Goal: Task Accomplishment & Management: Manage account settings

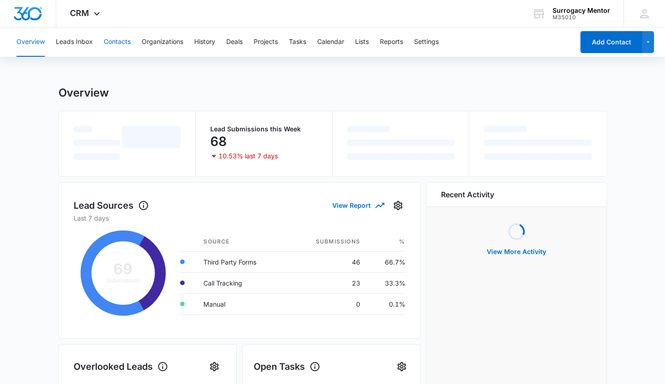
click at [114, 39] on button "Contacts" at bounding box center [117, 41] width 27 height 29
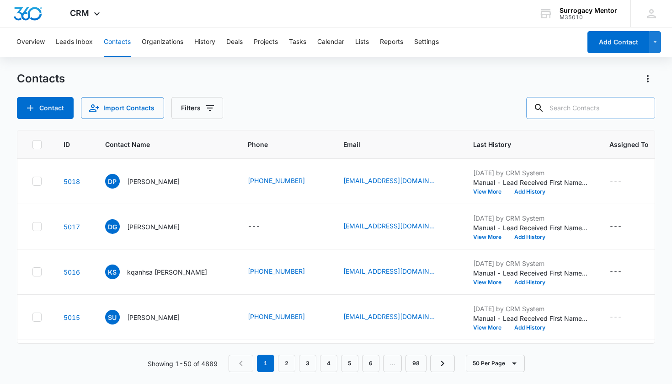
click at [582, 103] on input "text" at bounding box center [590, 108] width 129 height 22
type input "pena"
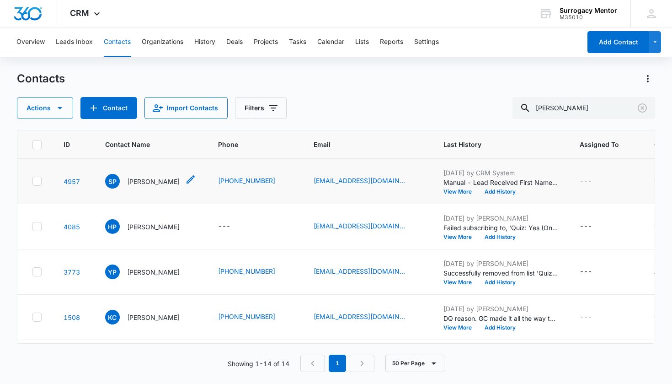
click at [154, 185] on p "Sarah Pena" at bounding box center [153, 181] width 53 height 10
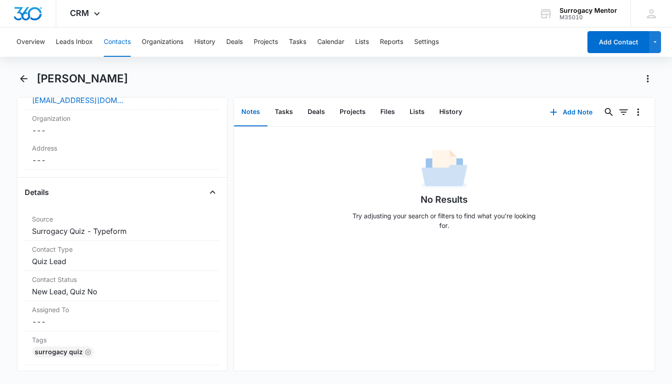
scroll to position [282, 0]
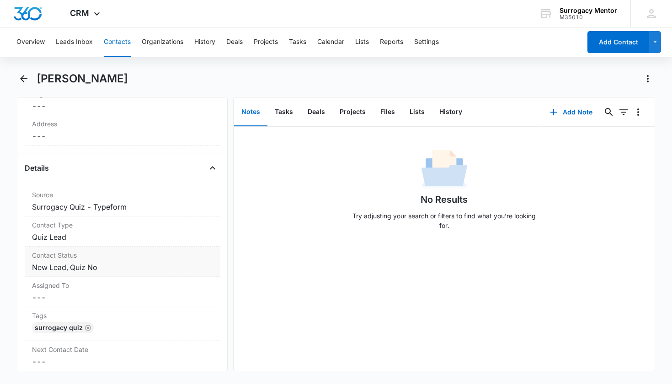
click at [60, 273] on div "Contact Status Cancel Save Changes New Lead, Quiz No" at bounding box center [123, 261] width 196 height 30
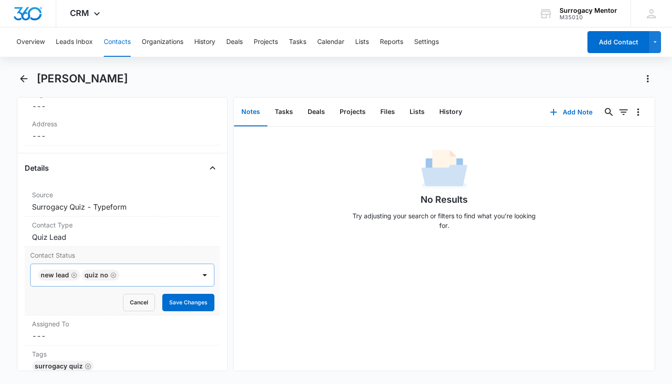
click at [75, 274] on icon "Remove New Lead" at bounding box center [74, 275] width 6 height 7
click at [175, 303] on button "Save Changes" at bounding box center [188, 301] width 52 height 17
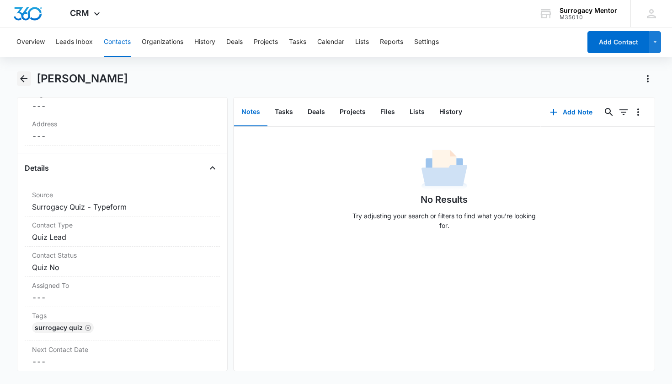
click at [27, 76] on icon "Back" at bounding box center [23, 78] width 11 height 11
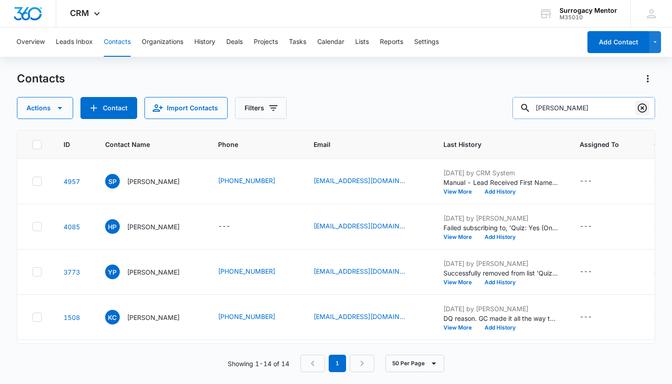
click at [640, 103] on icon "Clear" at bounding box center [642, 107] width 11 height 11
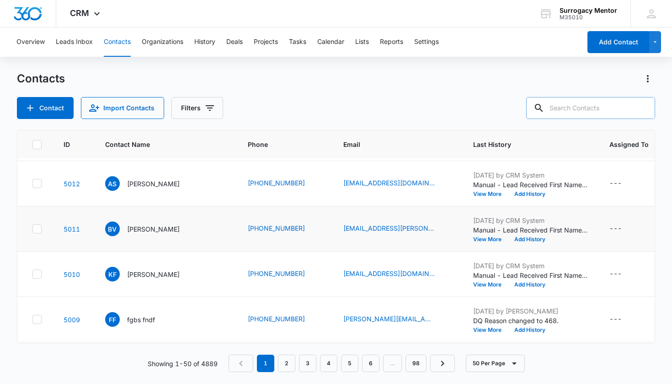
scroll to position [292, 0]
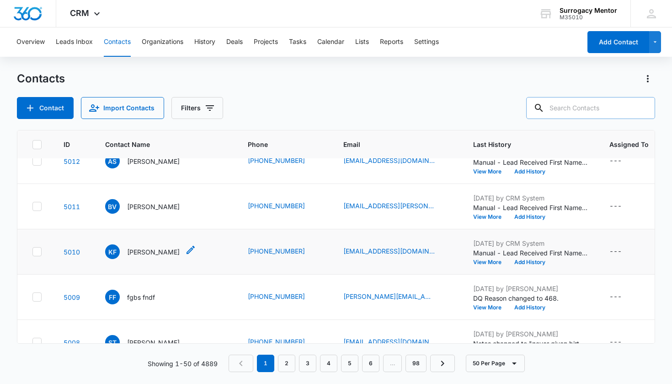
click at [155, 253] on p "Kettly Fontaine" at bounding box center [153, 252] width 53 height 10
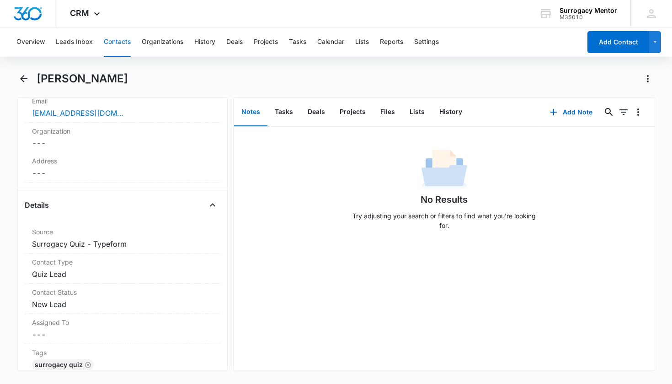
scroll to position [330, 0]
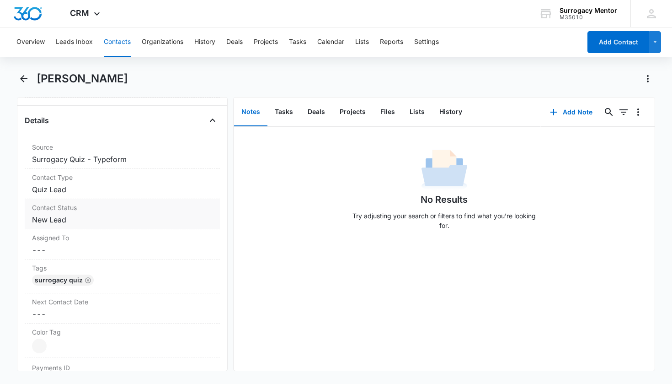
click at [64, 221] on dd "Cancel Save Changes New Lead" at bounding box center [122, 219] width 181 height 11
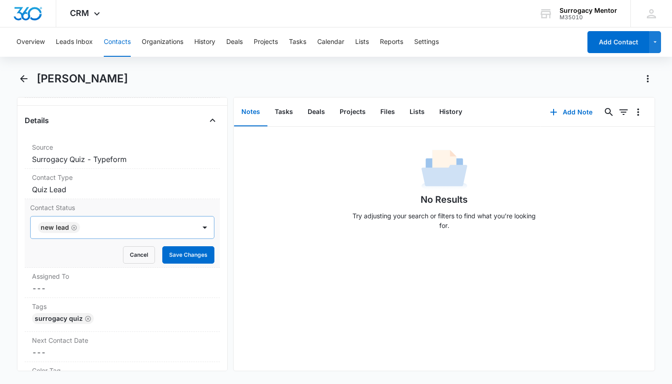
click at [73, 228] on icon "Remove New Lead" at bounding box center [73, 226] width 5 height 5
click at [75, 234] on div "Contact Status" at bounding box center [113, 227] width 165 height 22
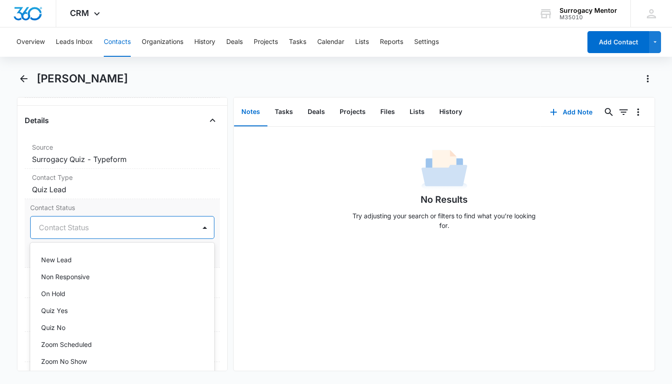
scroll to position [220, 0]
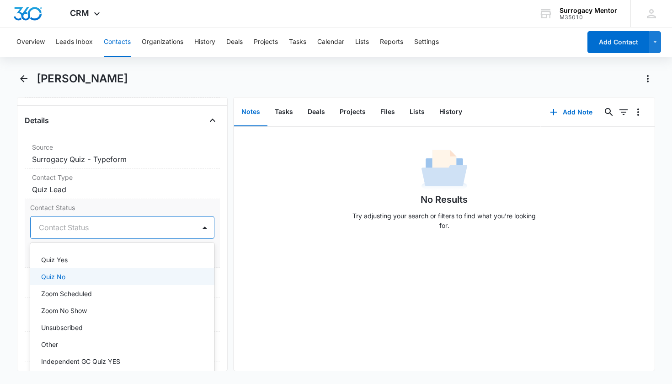
click at [70, 280] on div "Quiz No" at bounding box center [121, 277] width 161 height 10
click at [215, 252] on div "Remove KF Kettly Fontaine Contact Info Name Cancel Save Changes Kettly Fontaine…" at bounding box center [122, 234] width 211 height 274
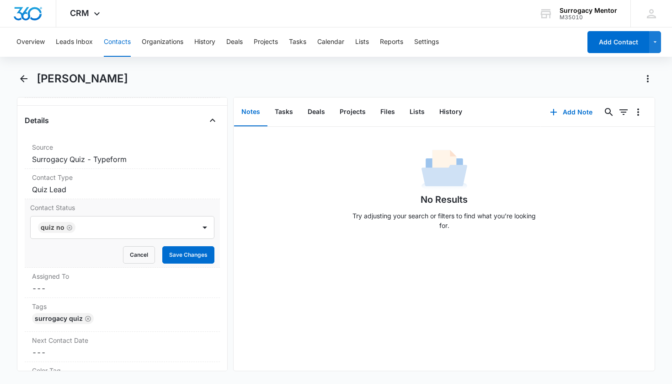
click at [208, 253] on div "Contact Status Quiz No Cancel Save Changes" at bounding box center [123, 233] width 196 height 69
click at [199, 254] on button "Save Changes" at bounding box center [188, 254] width 52 height 17
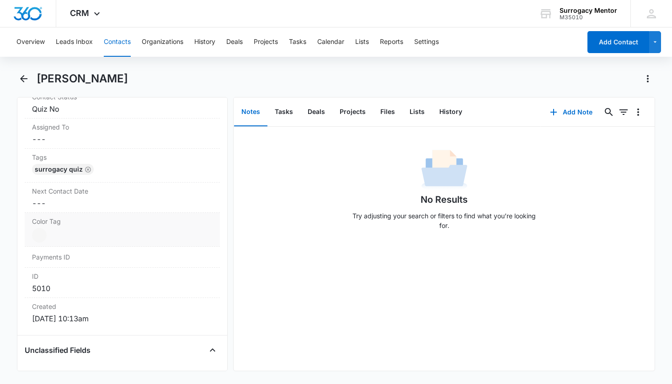
scroll to position [489, 0]
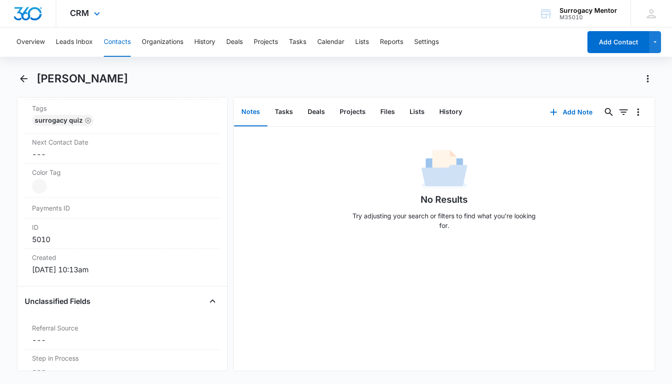
click at [222, 0] on div "CRM Apps Reputation Websites Forms CRM Email Social Content Ads Intelligence Fi…" at bounding box center [336, 13] width 672 height 27
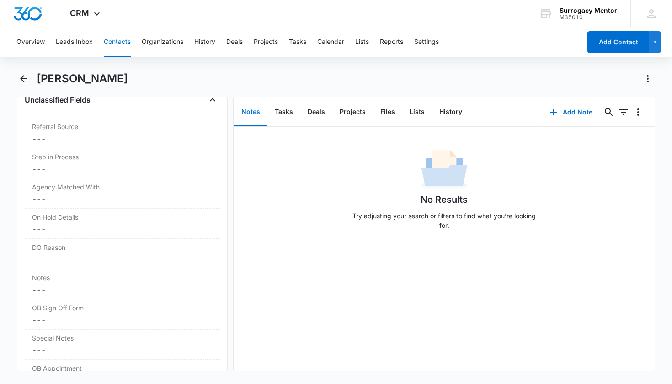
scroll to position [692, 0]
click at [62, 248] on label "DQ Reason" at bounding box center [122, 245] width 181 height 10
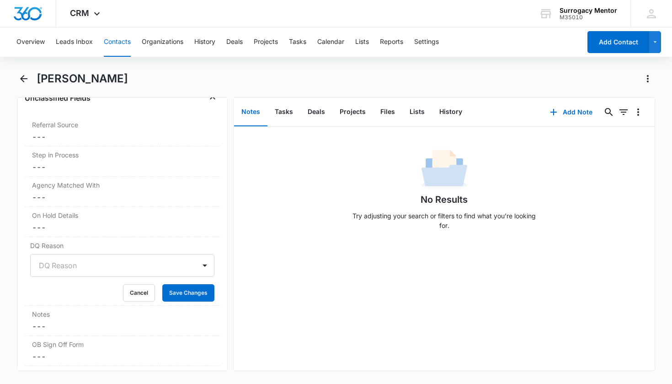
click at [90, 266] on div at bounding box center [111, 265] width 145 height 13
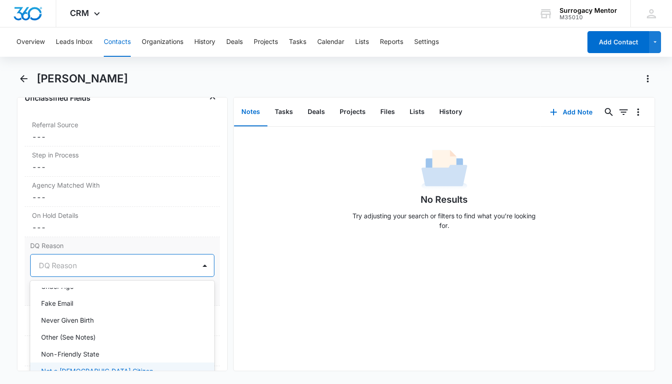
scroll to position [124, 0]
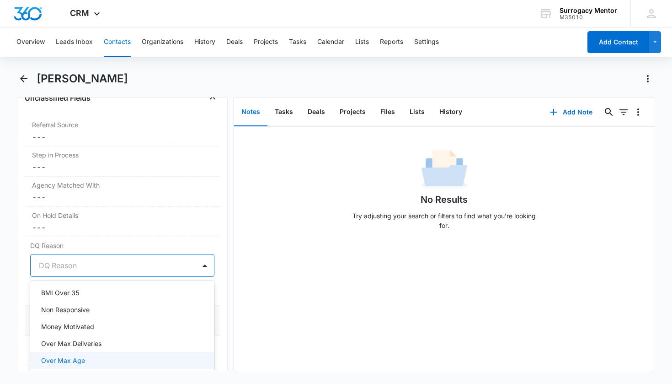
drag, startPoint x: 102, startPoint y: 354, endPoint x: 115, endPoint y: 334, distance: 23.2
click at [102, 354] on div "Over Max Age" at bounding box center [122, 360] width 185 height 17
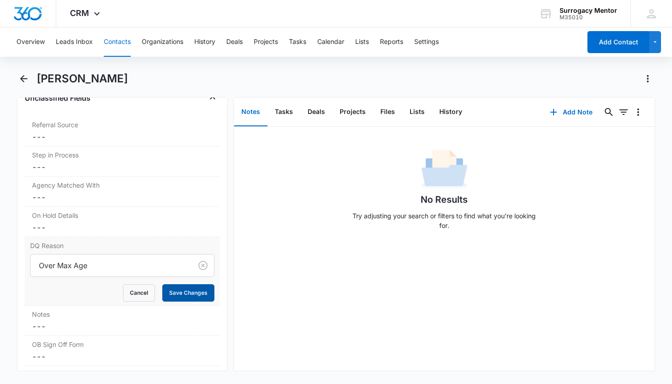
click at [175, 290] on button "Save Changes" at bounding box center [188, 292] width 52 height 17
click at [110, 320] on div "Notes Cancel Save Changes ---" at bounding box center [123, 320] width 196 height 30
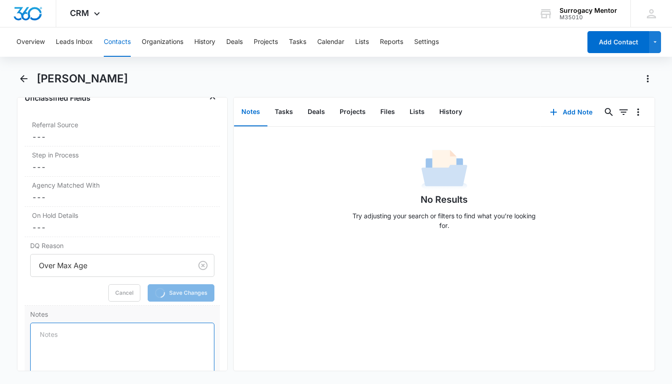
click at [109, 326] on textarea "Notes" at bounding box center [122, 348] width 185 height 52
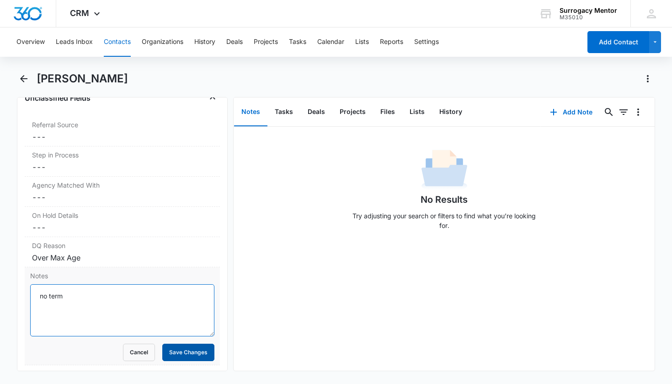
type textarea "no term"
click at [189, 358] on button "Save Changes" at bounding box center [188, 351] width 52 height 17
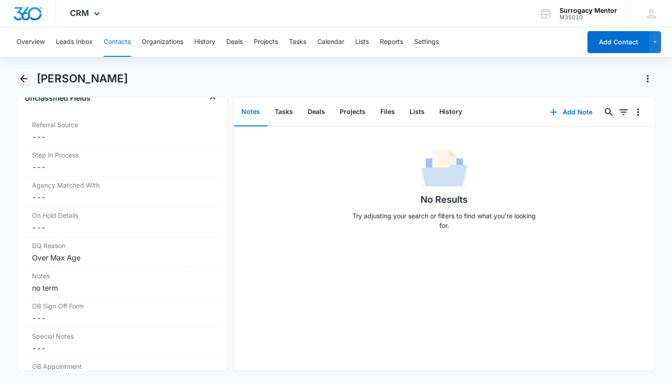
click at [25, 83] on icon "Back" at bounding box center [23, 78] width 11 height 11
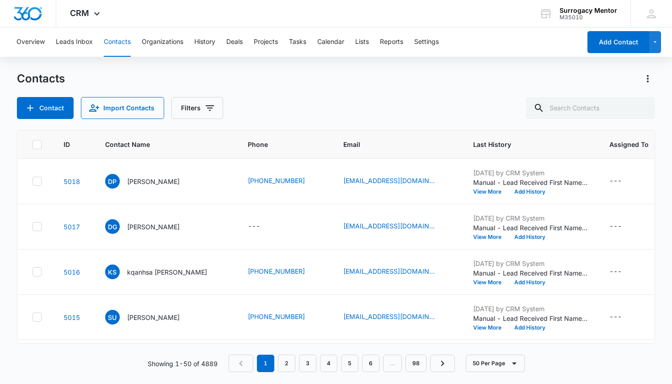
scroll to position [292, 0]
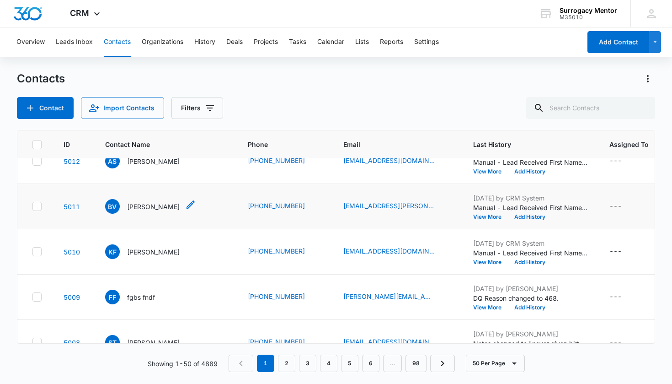
click at [157, 210] on p "Brooke Villalobos" at bounding box center [153, 207] width 53 height 10
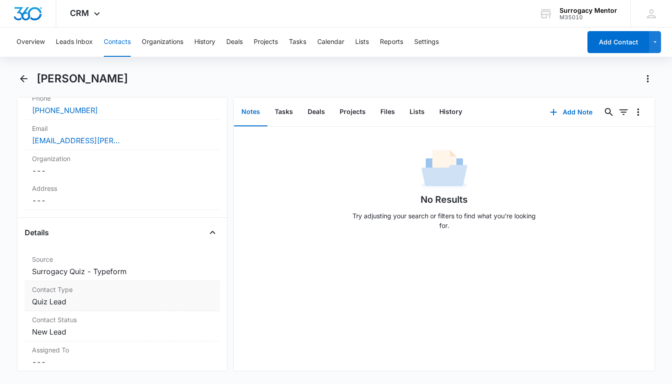
scroll to position [285, 0]
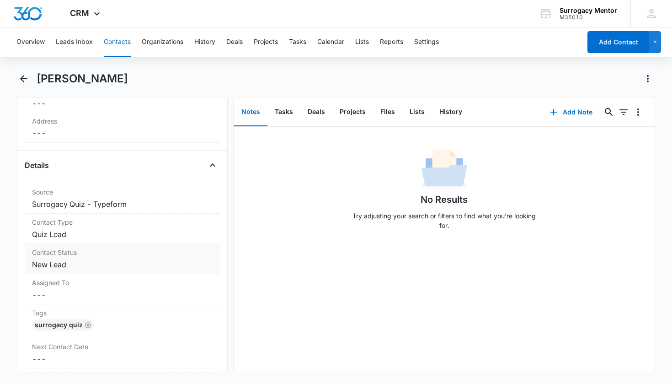
click at [52, 267] on dd "Cancel Save Changes New Lead" at bounding box center [122, 264] width 181 height 11
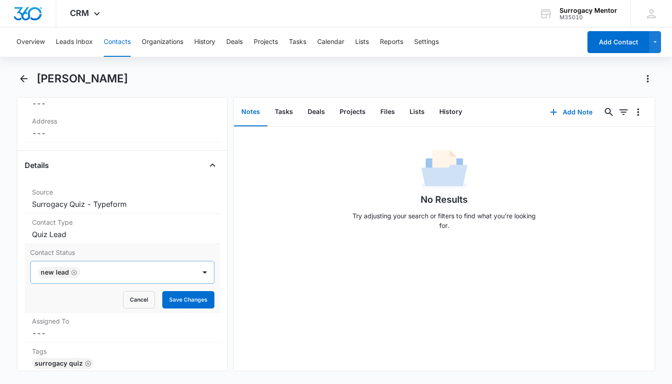
click at [72, 271] on icon "Remove New Lead" at bounding box center [74, 272] width 6 height 7
click at [73, 271] on div "Contact Status" at bounding box center [111, 272] width 145 height 11
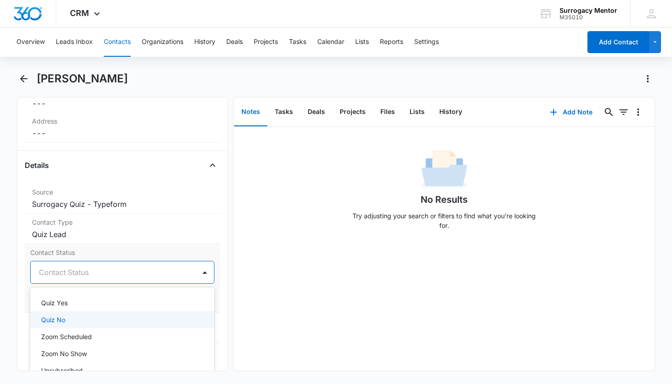
scroll to position [220, 0]
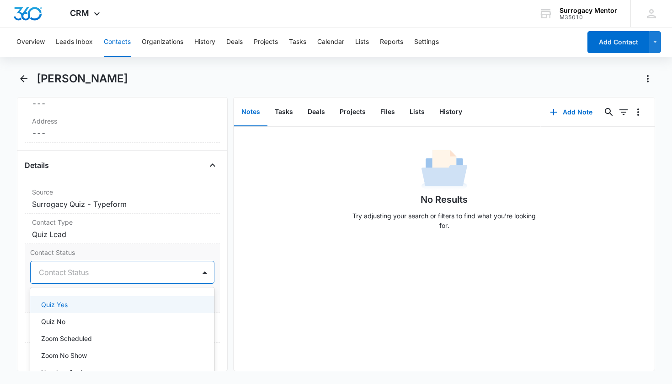
click at [82, 305] on div "Quiz Yes" at bounding box center [121, 304] width 161 height 10
click at [208, 284] on div "Contact Status option Quiz Yes, selected. On Hold, 13 of 25. 25 results availab…" at bounding box center [123, 278] width 196 height 69
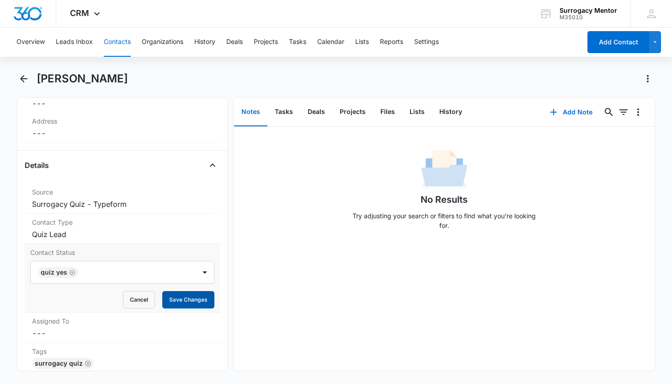
click at [195, 300] on button "Save Changes" at bounding box center [188, 299] width 52 height 17
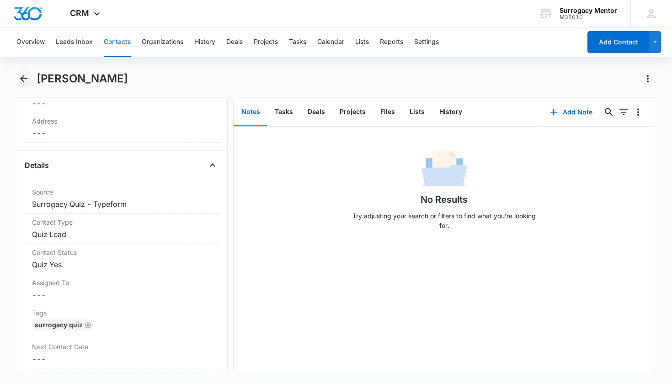
click at [21, 80] on icon "Back" at bounding box center [23, 78] width 11 height 11
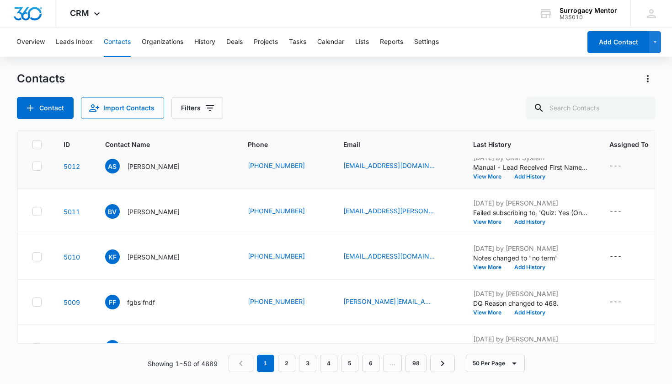
scroll to position [275, 0]
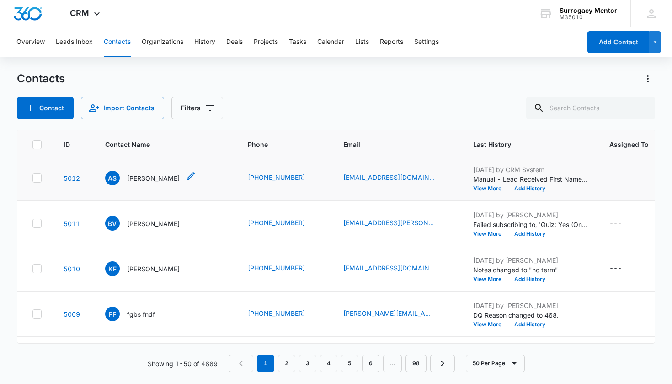
click at [147, 176] on p "Ashley Smalls" at bounding box center [153, 178] width 53 height 10
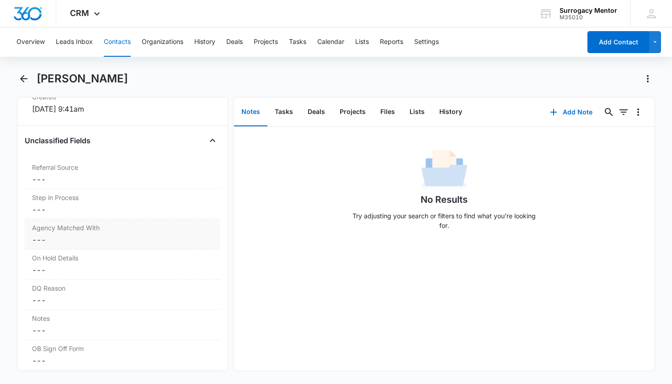
scroll to position [651, 0]
click at [84, 260] on label "On Hold Details" at bounding box center [122, 256] width 181 height 10
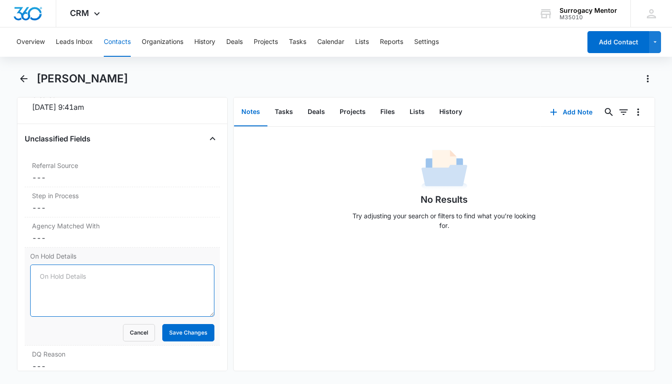
click at [78, 276] on textarea "On Hold Details" at bounding box center [122, 290] width 185 height 52
click at [86, 353] on label "DQ Reason" at bounding box center [122, 354] width 181 height 10
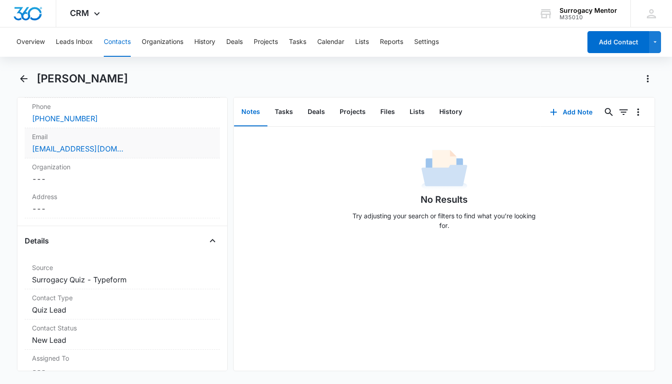
scroll to position [332, 0]
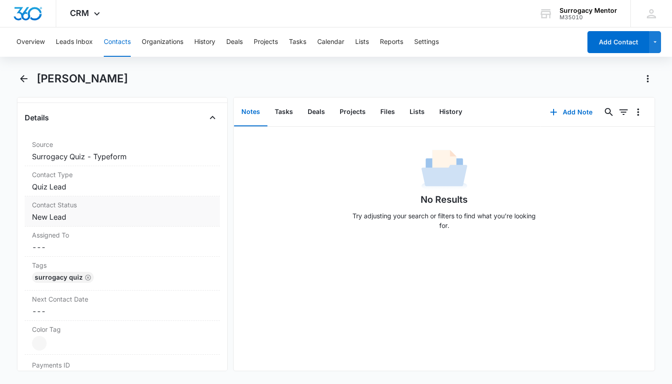
click at [62, 213] on dd "Cancel Save Changes New Lead" at bounding box center [122, 216] width 181 height 11
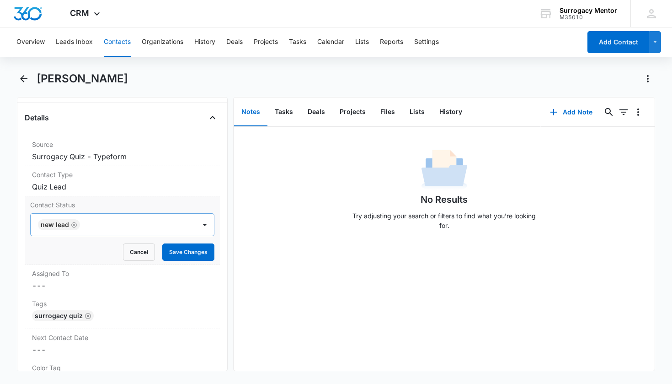
click at [72, 225] on icon "Remove New Lead" at bounding box center [74, 224] width 6 height 7
click at [72, 225] on div "Contact Status" at bounding box center [111, 224] width 145 height 11
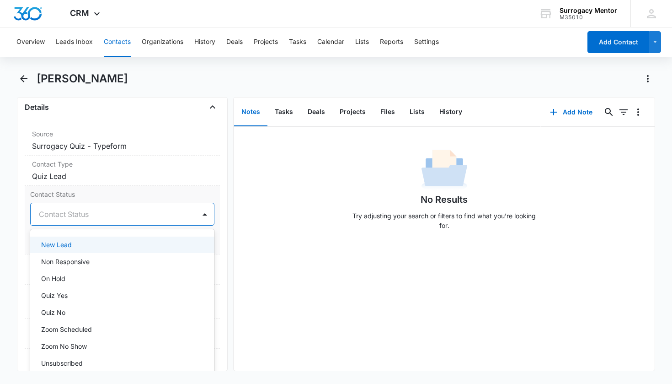
scroll to position [173, 0]
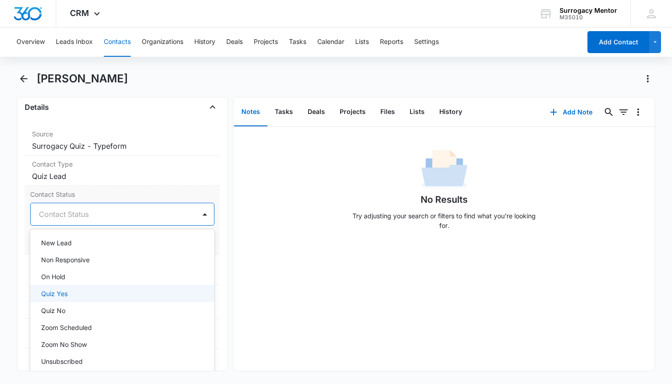
drag, startPoint x: 77, startPoint y: 293, endPoint x: 91, endPoint y: 290, distance: 14.0
click at [77, 293] on div "Quiz Yes" at bounding box center [121, 293] width 161 height 10
click at [215, 272] on div "Remove AS Ashley Smalls Contact Info Name Cancel Save Changes Ashley Smalls Pho…" at bounding box center [122, 234] width 211 height 274
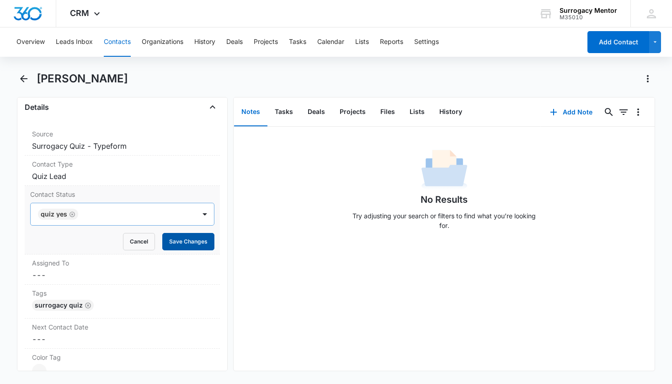
click at [197, 240] on button "Save Changes" at bounding box center [188, 241] width 52 height 17
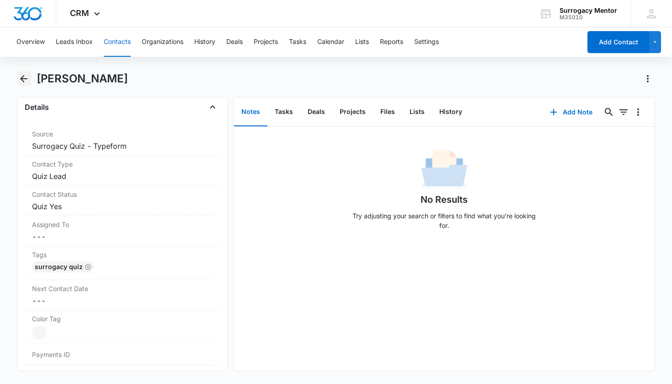
click at [17, 85] on button "Back" at bounding box center [24, 78] width 14 height 15
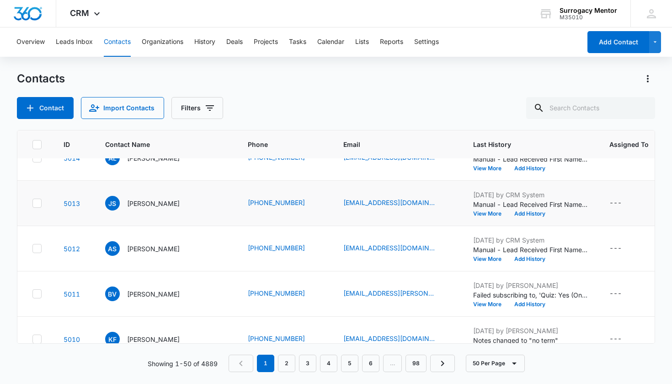
scroll to position [80, 0]
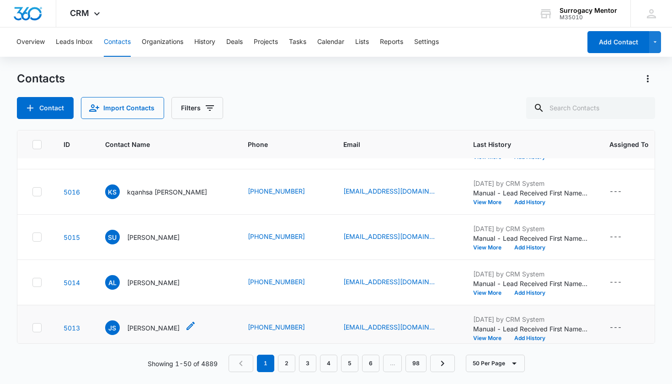
click at [151, 329] on p "jesse schreiber" at bounding box center [153, 328] width 53 height 10
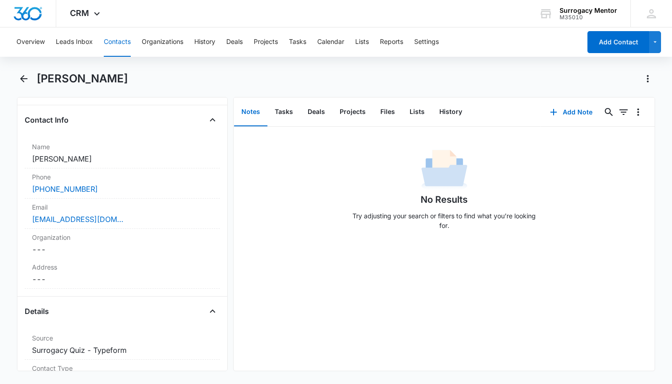
scroll to position [285, 0]
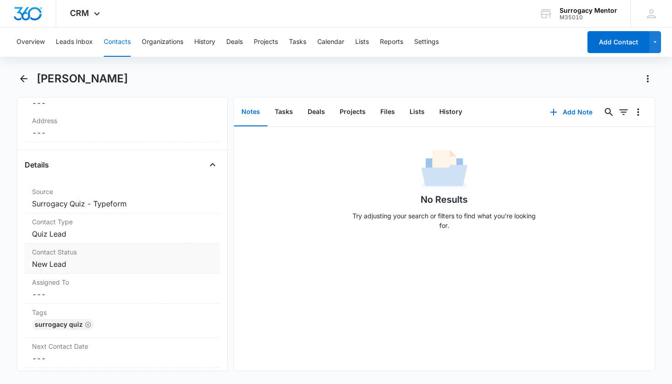
click at [60, 261] on dd "Cancel Save Changes New Lead" at bounding box center [122, 263] width 181 height 11
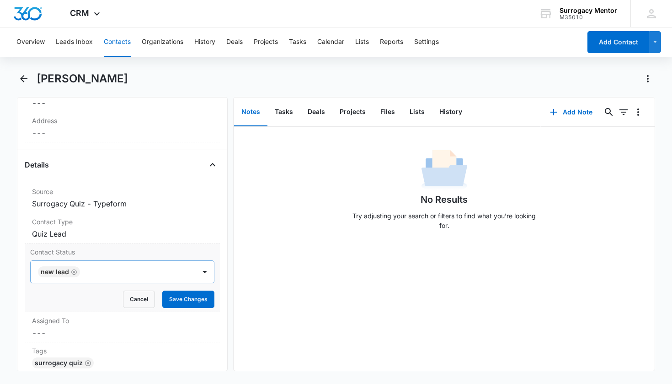
click at [73, 272] on icon "Remove New Lead" at bounding box center [74, 271] width 6 height 7
click at [73, 272] on div "Contact Status" at bounding box center [111, 271] width 145 height 11
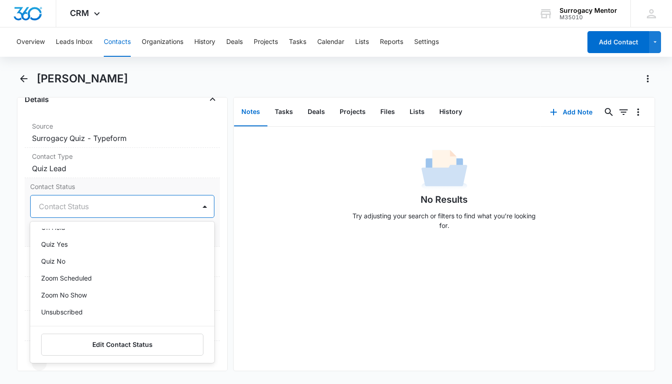
scroll to position [219, 0]
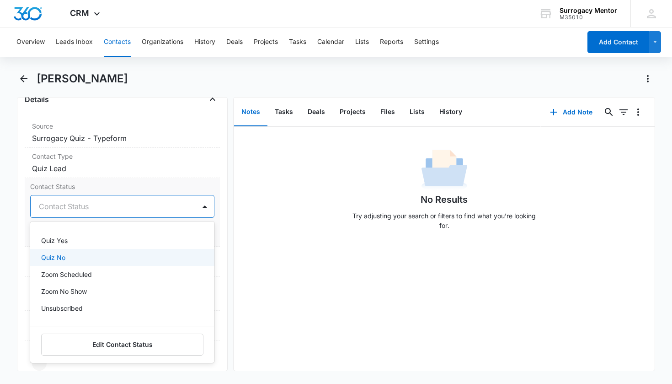
click at [65, 258] on p "Quiz No" at bounding box center [53, 257] width 24 height 10
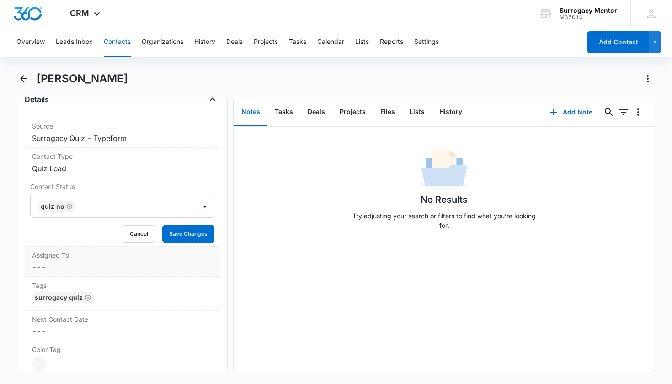
click at [209, 257] on div "Assigned To Cancel Save Changes ---" at bounding box center [123, 261] width 196 height 30
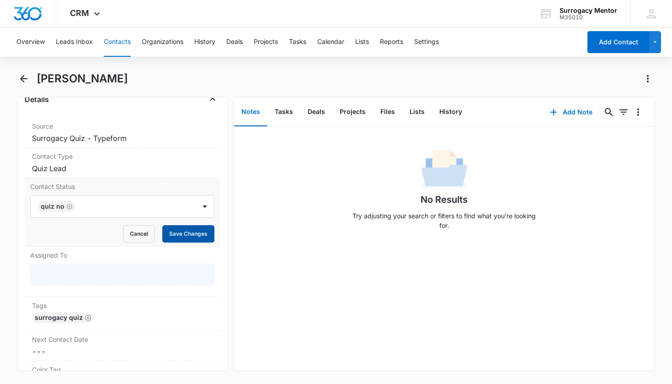
click at [201, 237] on button "Save Changes" at bounding box center [188, 233] width 52 height 17
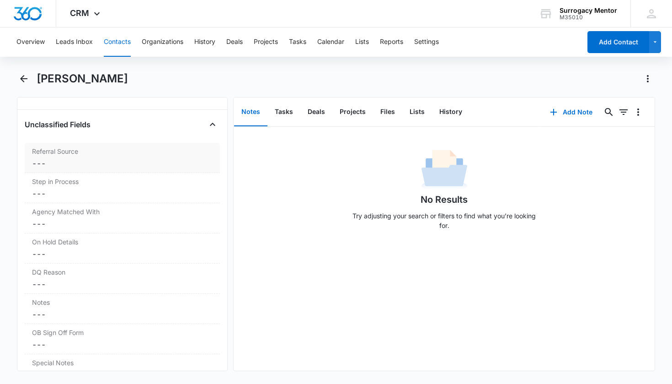
scroll to position [765, 0]
click at [107, 214] on label "DQ Reason" at bounding box center [122, 211] width 181 height 10
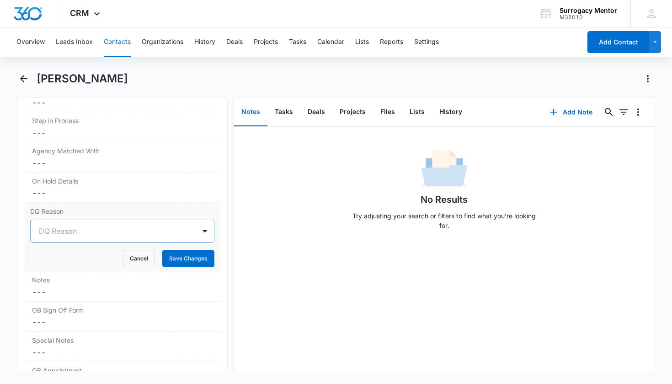
click at [63, 232] on div "DQ Reason" at bounding box center [111, 230] width 145 height 11
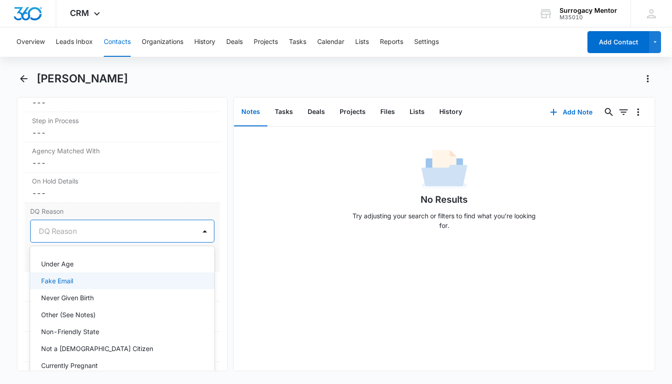
scroll to position [90, 0]
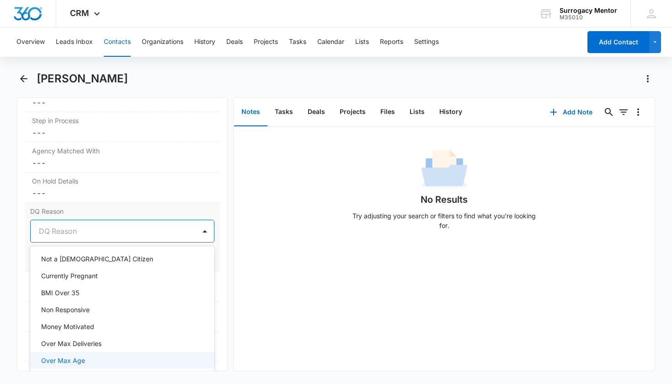
click at [74, 359] on p "Over Max Age" at bounding box center [63, 360] width 44 height 10
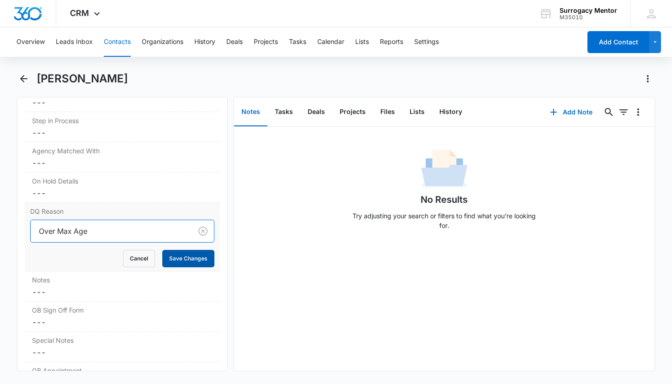
click at [171, 256] on button "Save Changes" at bounding box center [188, 258] width 52 height 17
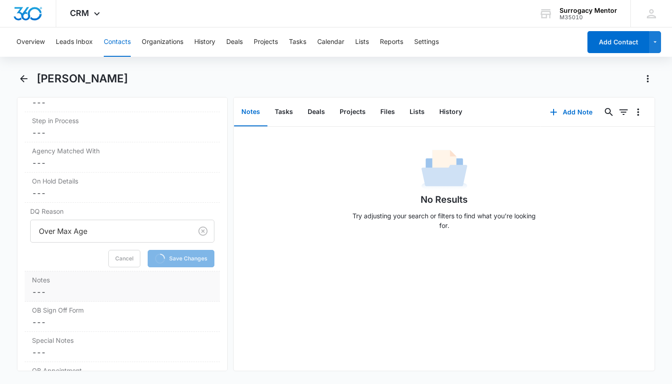
click at [109, 285] on div "Notes Cancel Save Changes ---" at bounding box center [123, 286] width 196 height 30
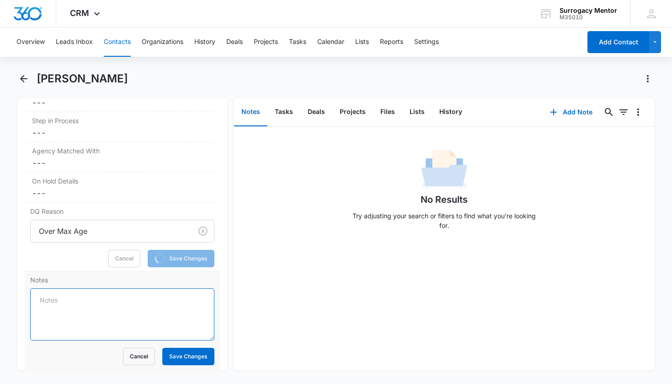
click at [87, 299] on textarea "Notes" at bounding box center [122, 314] width 185 height 52
type textarea "No term"
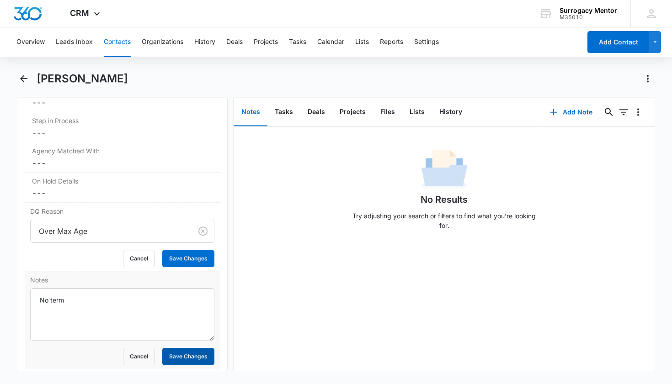
click at [186, 360] on button "Save Changes" at bounding box center [188, 355] width 52 height 17
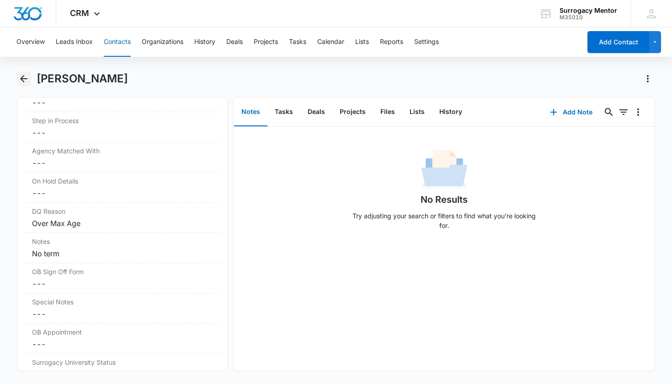
click at [22, 82] on icon "Back" at bounding box center [23, 78] width 11 height 11
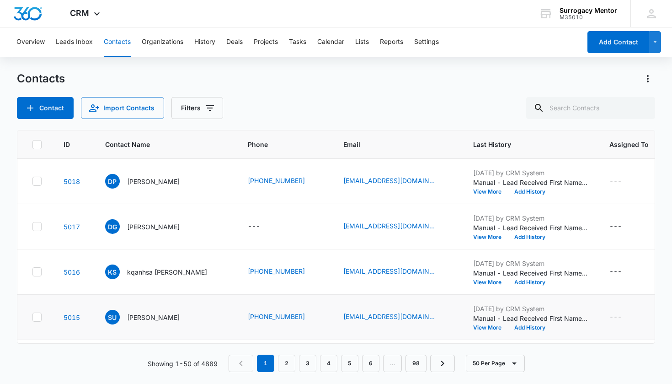
scroll to position [80, 0]
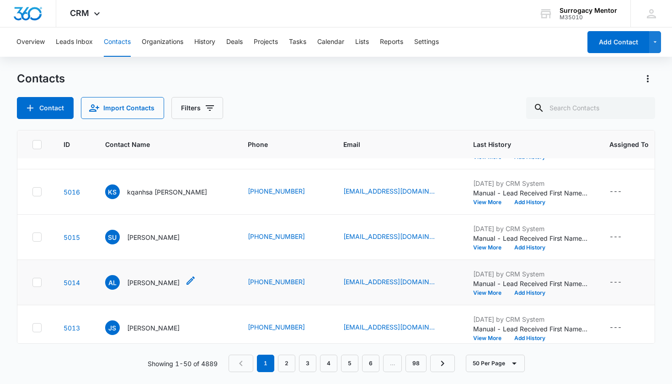
click at [155, 283] on p "Adrienne Leigh" at bounding box center [153, 282] width 53 height 10
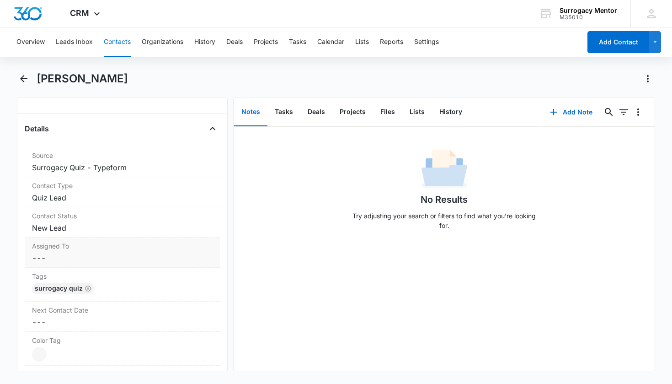
scroll to position [323, 0]
click at [63, 229] on dd "Cancel Save Changes New Lead" at bounding box center [122, 225] width 181 height 11
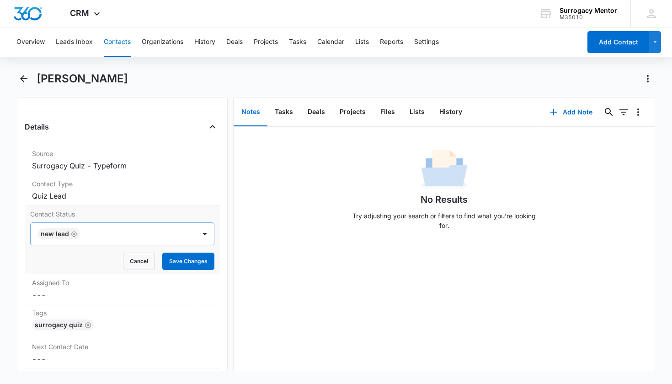
click at [74, 233] on icon "Remove New Lead" at bounding box center [74, 233] width 6 height 7
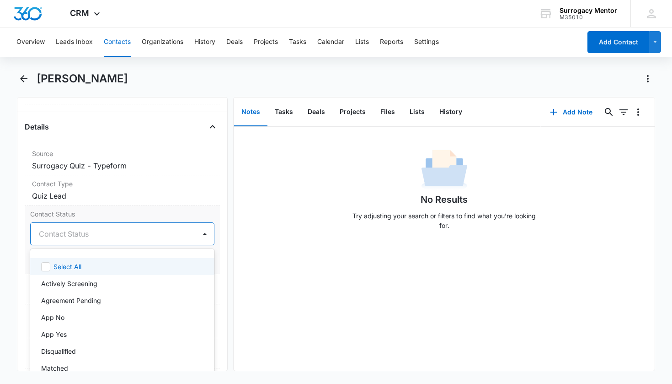
click at [80, 233] on div "Contact Status" at bounding box center [111, 233] width 145 height 11
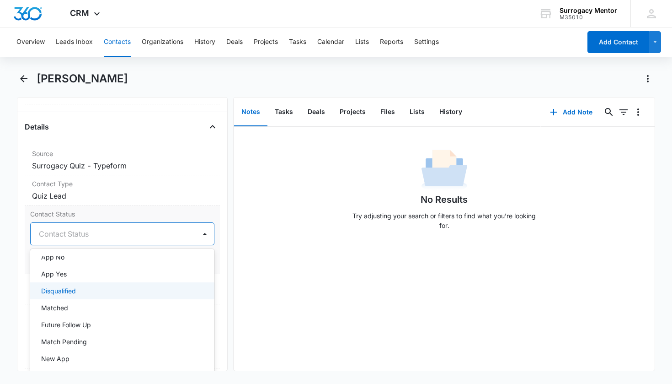
scroll to position [179, 0]
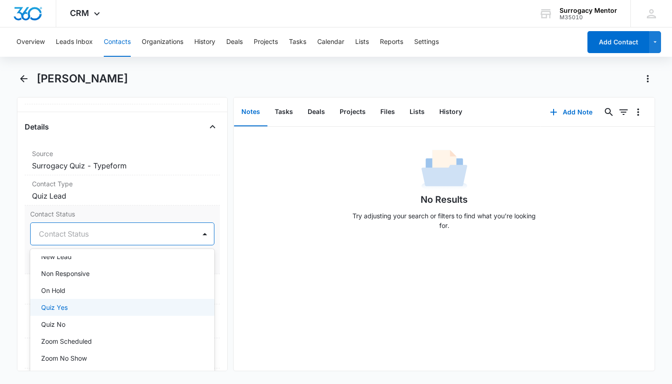
click at [73, 302] on div "Quiz Yes" at bounding box center [121, 307] width 161 height 10
click at [209, 267] on div "Contact Status option Quiz Yes, selected. Non Responsive, 12 of 25. 25 results …" at bounding box center [123, 239] width 196 height 69
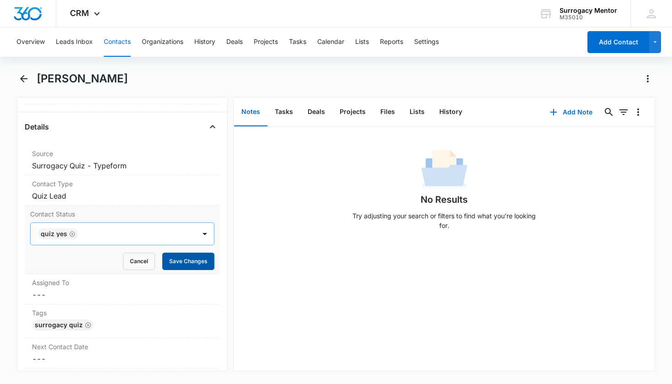
click at [205, 266] on button "Save Changes" at bounding box center [188, 260] width 52 height 17
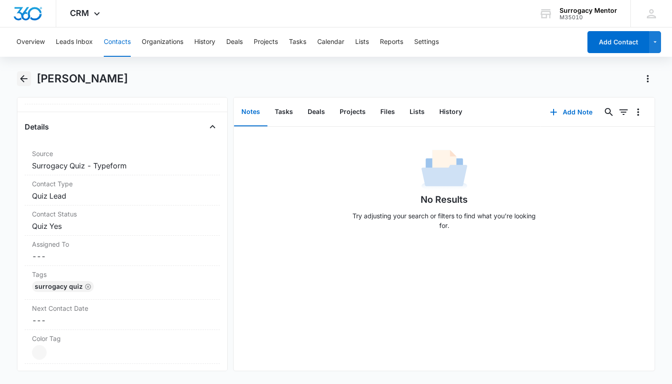
click at [21, 73] on icon "Back" at bounding box center [23, 78] width 11 height 11
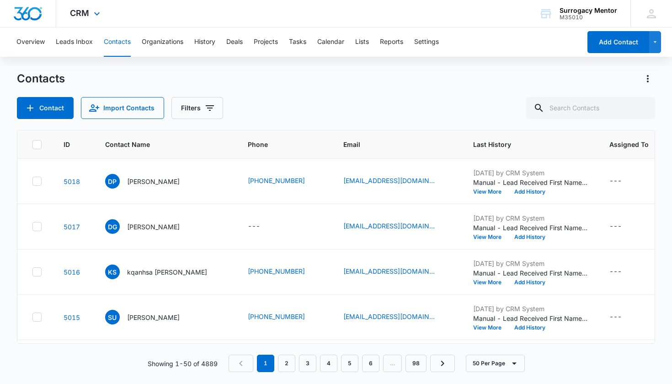
scroll to position [80, 0]
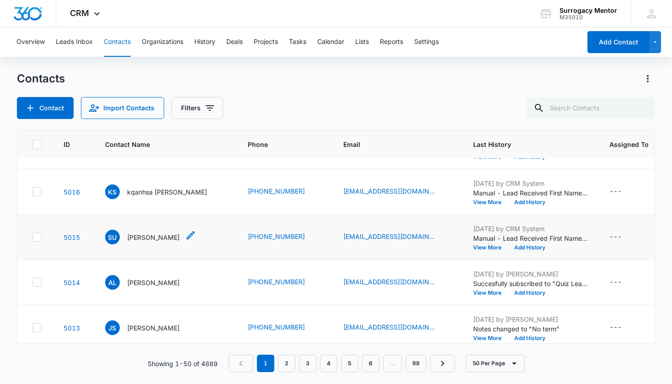
click at [142, 238] on p "Shekinah Uribe" at bounding box center [153, 237] width 53 height 10
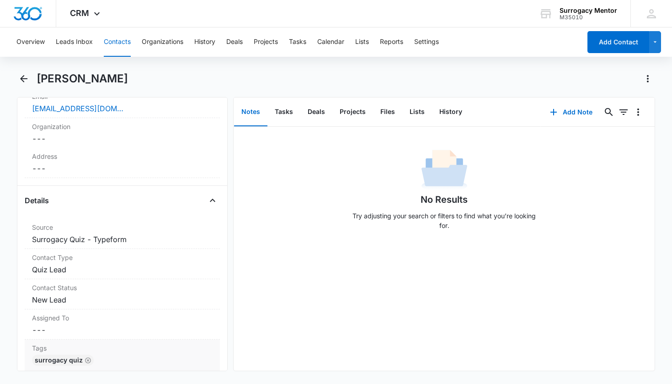
scroll to position [338, 0]
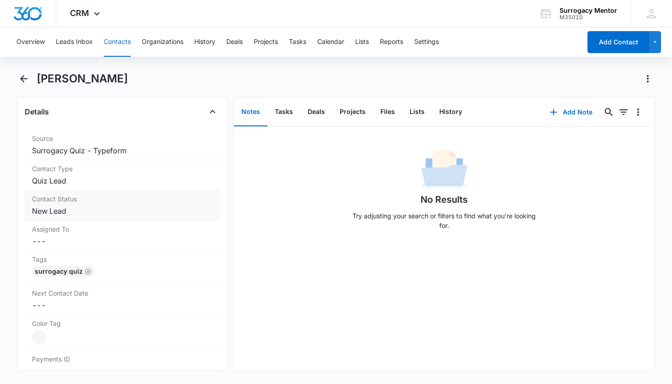
click at [63, 208] on dd "Cancel Save Changes New Lead" at bounding box center [122, 210] width 181 height 11
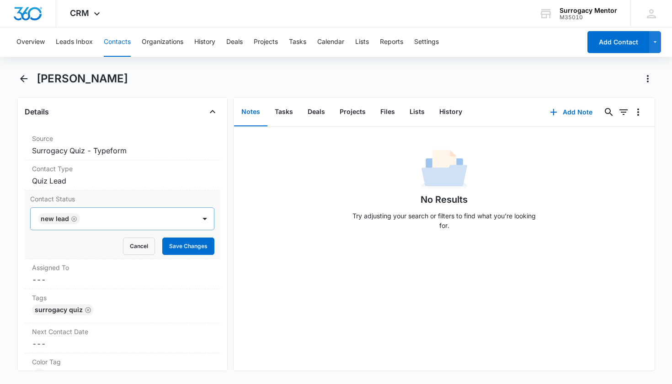
click at [76, 219] on icon "Remove New Lead" at bounding box center [73, 218] width 5 height 5
click at [76, 219] on div "Contact Status" at bounding box center [111, 218] width 145 height 11
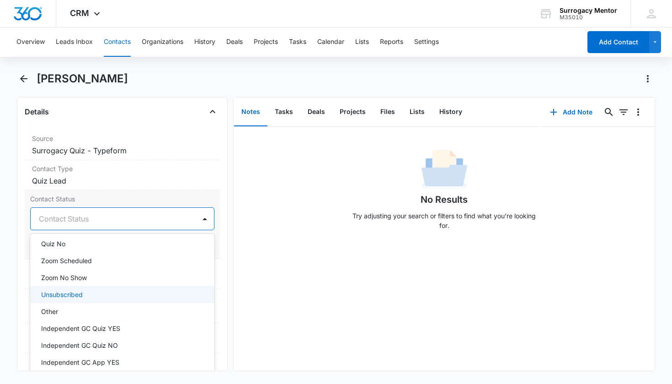
scroll to position [221, 0]
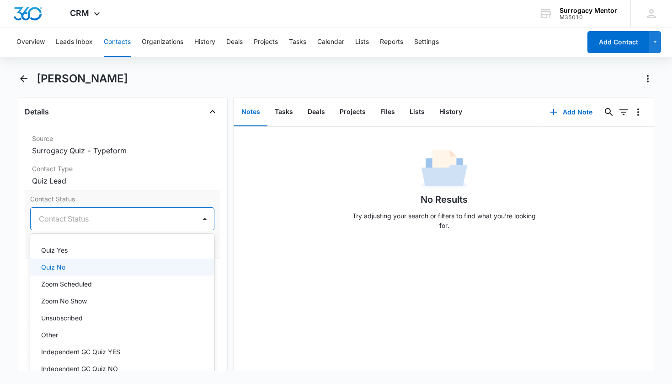
click at [59, 267] on p "Quiz No" at bounding box center [53, 267] width 24 height 10
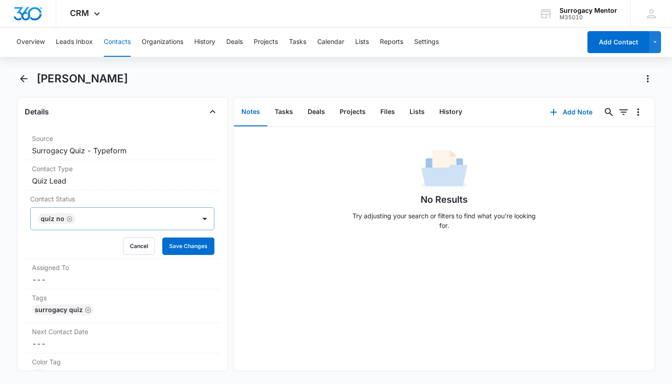
click at [213, 252] on div "Remove SU Shekinah Uribe Contact Info Name Cancel Save Changes Shekinah Uribe P…" at bounding box center [122, 234] width 211 height 274
click at [199, 244] on button "Save Changes" at bounding box center [188, 245] width 52 height 17
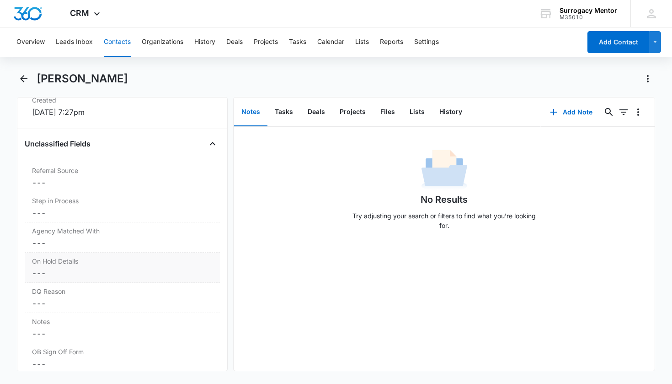
scroll to position [677, 0]
click at [91, 261] on label "DQ Reason" at bounding box center [122, 260] width 181 height 10
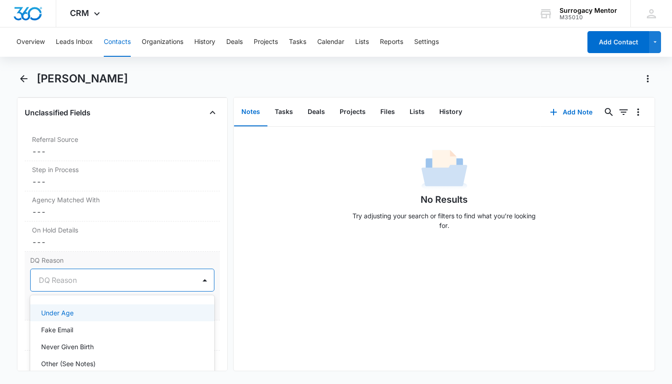
click at [72, 279] on div "DQ Reason" at bounding box center [111, 279] width 145 height 11
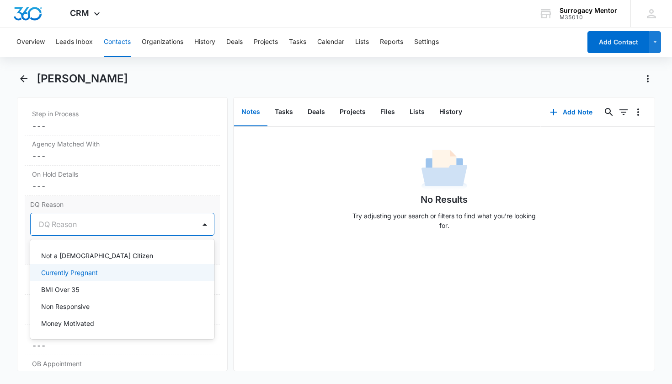
scroll to position [139, 0]
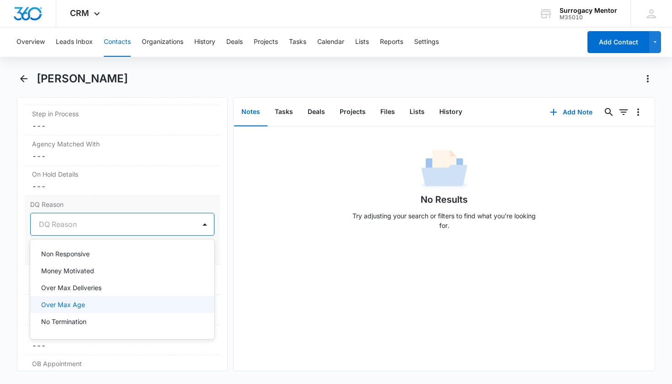
click at [96, 304] on div "Over Max Age" at bounding box center [121, 304] width 161 height 10
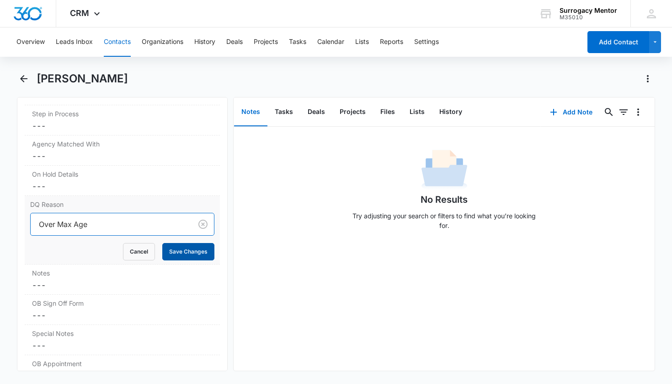
click at [189, 251] on button "Save Changes" at bounding box center [188, 251] width 52 height 17
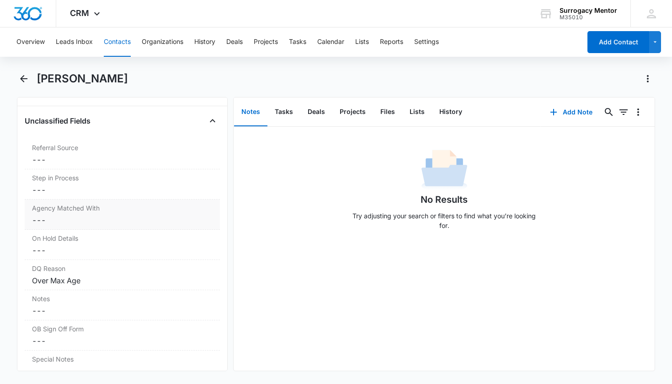
scroll to position [517, 0]
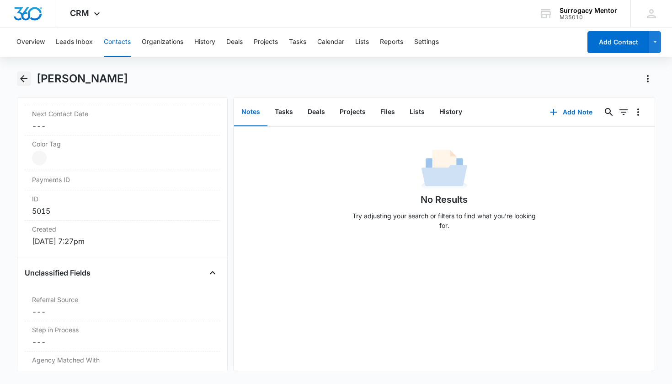
click at [24, 82] on icon "Back" at bounding box center [23, 78] width 11 height 11
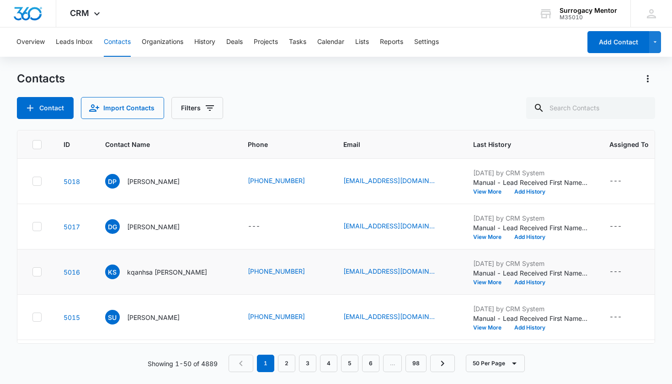
scroll to position [80, 0]
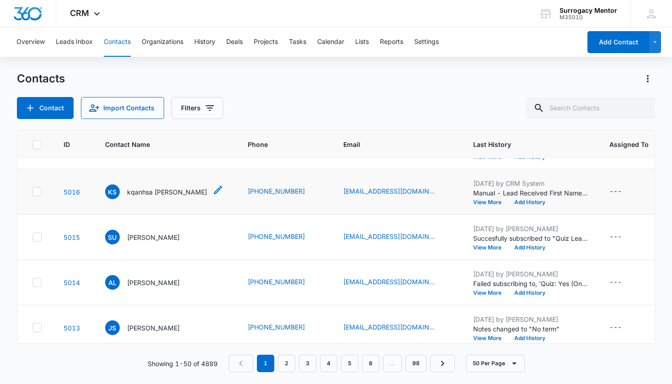
click at [155, 190] on p "kqanhsa sam kanha" at bounding box center [167, 192] width 80 height 10
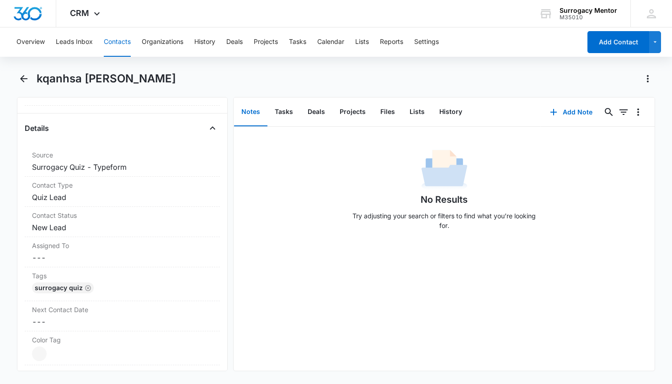
scroll to position [411, 0]
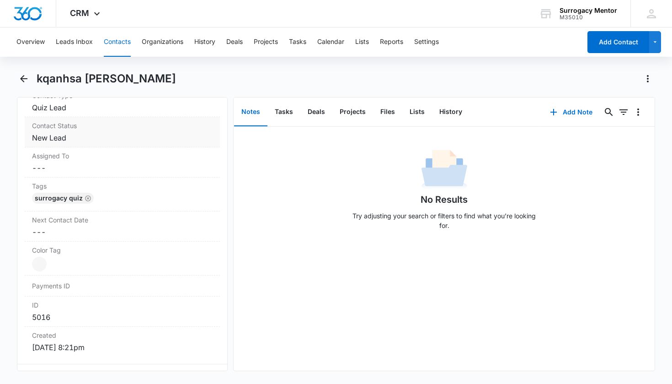
click at [49, 141] on dd "Cancel Save Changes New Lead" at bounding box center [122, 137] width 181 height 11
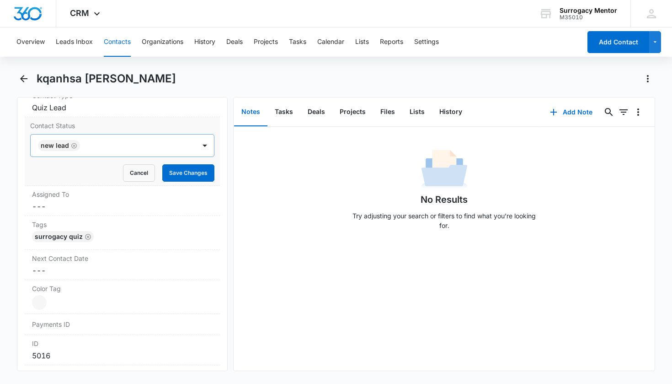
click at [74, 146] on icon "Remove New Lead" at bounding box center [73, 145] width 5 height 5
click at [74, 146] on div "Contact Status" at bounding box center [111, 145] width 145 height 11
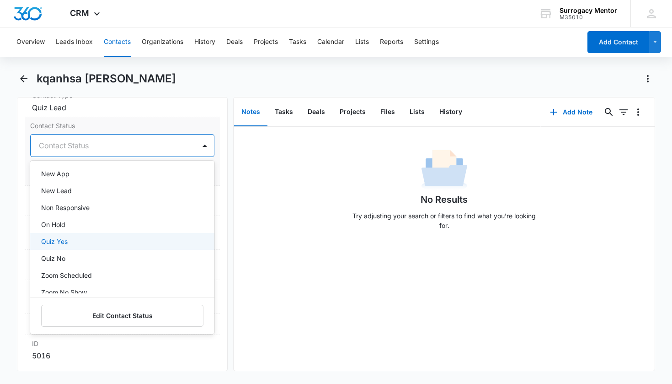
scroll to position [159, 0]
click at [66, 245] on div "Quiz Yes" at bounding box center [122, 239] width 185 height 17
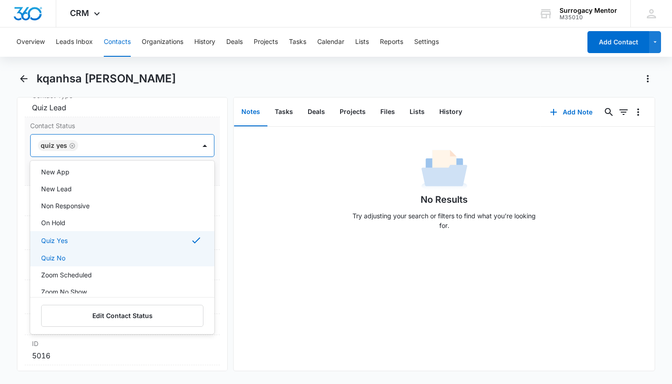
click at [66, 254] on div "Quiz No" at bounding box center [121, 258] width 161 height 10
click at [96, 238] on div "Quiz Yes" at bounding box center [121, 240] width 161 height 11
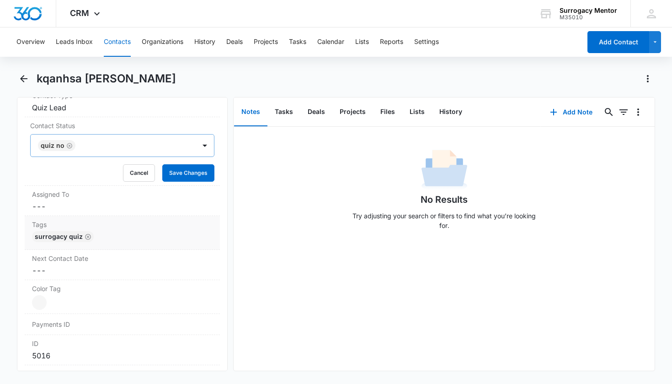
click at [209, 231] on div "Tags Cancel Save Changes Surrogacy Quiz" at bounding box center [123, 233] width 196 height 34
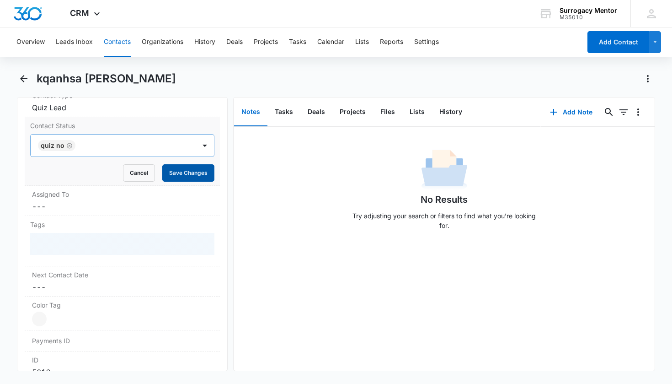
click at [177, 173] on button "Save Changes" at bounding box center [188, 172] width 52 height 17
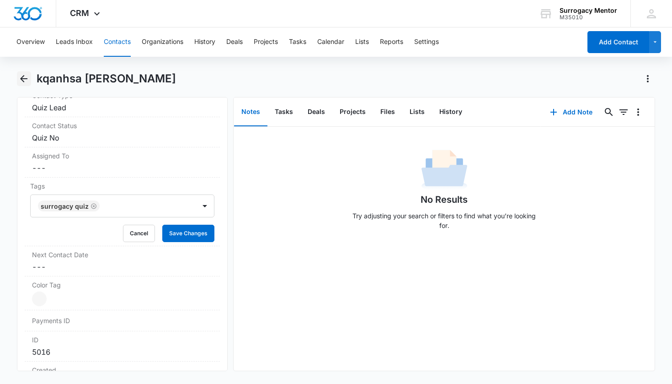
click at [18, 79] on button "Back" at bounding box center [24, 78] width 14 height 15
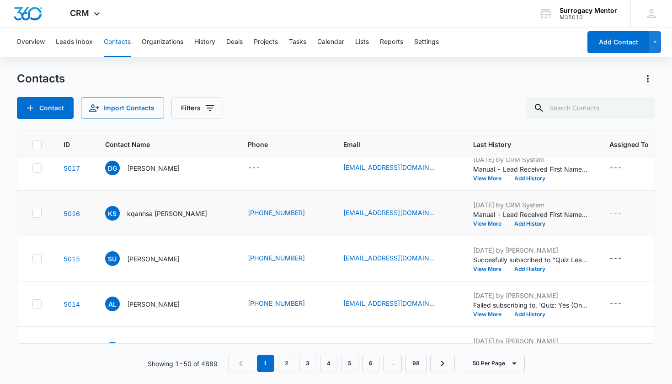
scroll to position [19, 0]
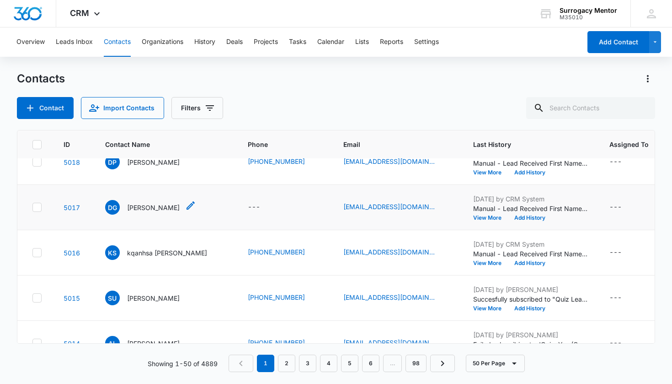
click at [143, 208] on p "Daisy Gomez" at bounding box center [153, 208] width 53 height 10
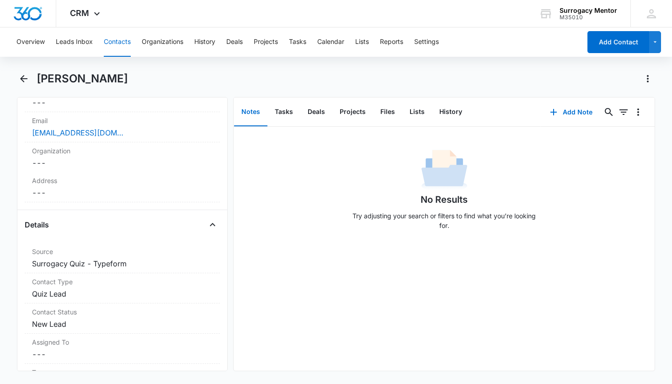
scroll to position [307, 0]
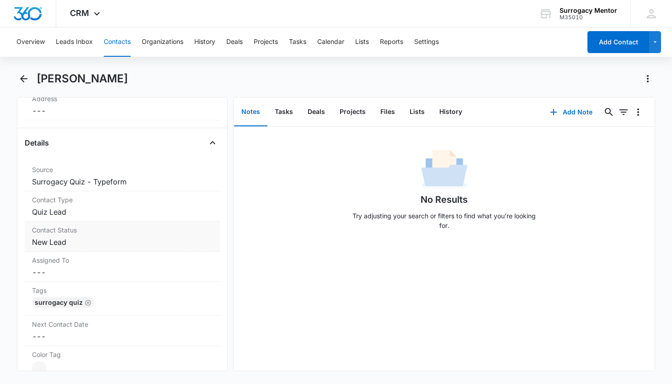
click at [71, 240] on dd "Cancel Save Changes New Lead" at bounding box center [122, 241] width 181 height 11
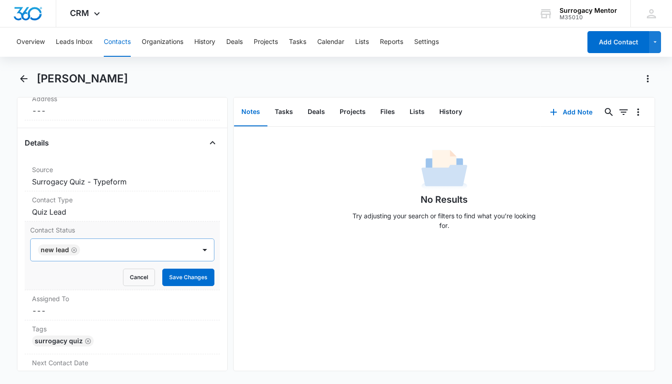
click at [75, 250] on icon "Remove New Lead" at bounding box center [74, 249] width 6 height 7
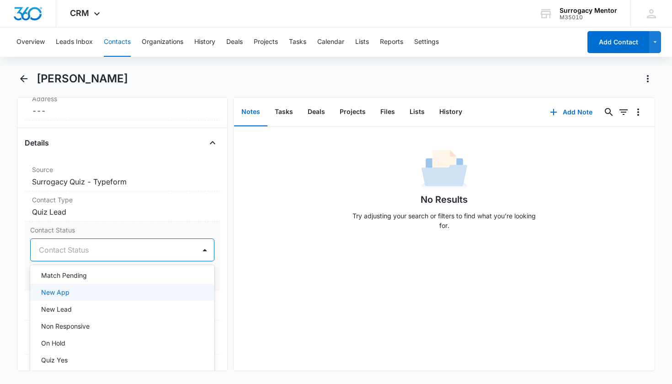
scroll to position [162, 0]
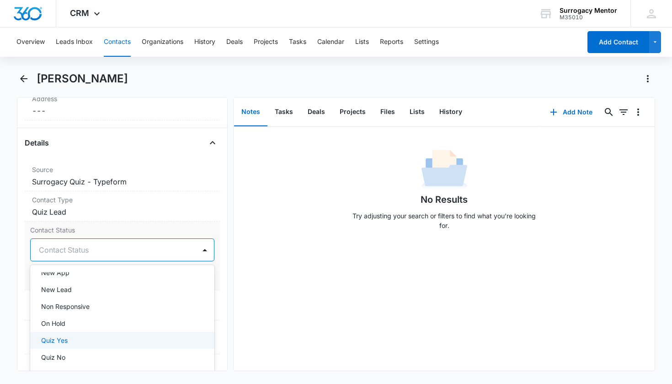
click at [63, 341] on p "Quiz Yes" at bounding box center [54, 340] width 27 height 10
drag, startPoint x: 216, startPoint y: 261, endPoint x: 212, endPoint y: 264, distance: 4.9
click at [216, 261] on div "Remove DG Daisy Gomez Contact Info Name Cancel Save Changes Daisy Gomez Phone C…" at bounding box center [122, 234] width 211 height 274
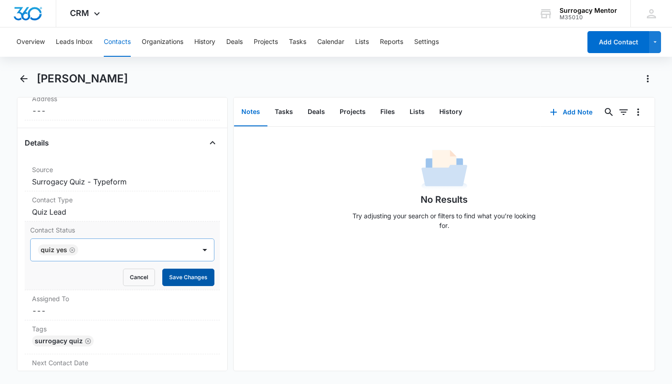
click at [186, 275] on button "Save Changes" at bounding box center [188, 276] width 52 height 17
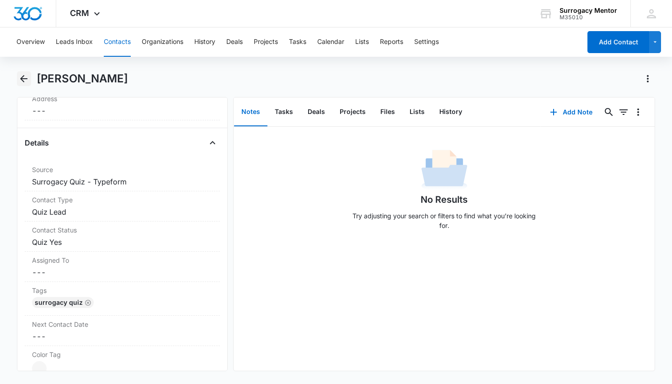
click at [20, 79] on icon "Back" at bounding box center [23, 78] width 11 height 11
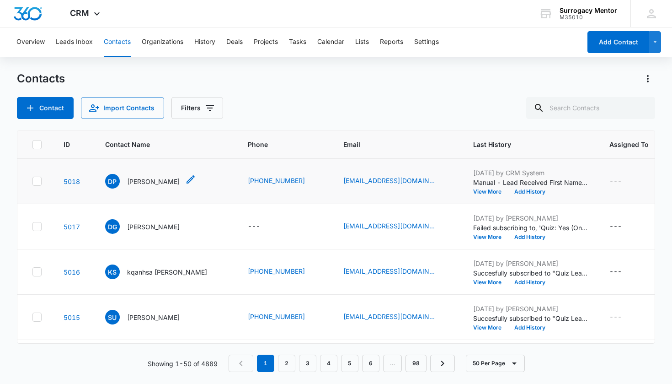
click at [145, 183] on p "Deycea Perez" at bounding box center [153, 181] width 53 height 10
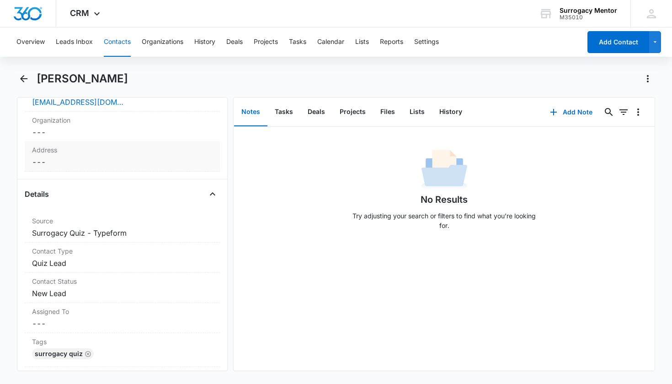
scroll to position [301, 0]
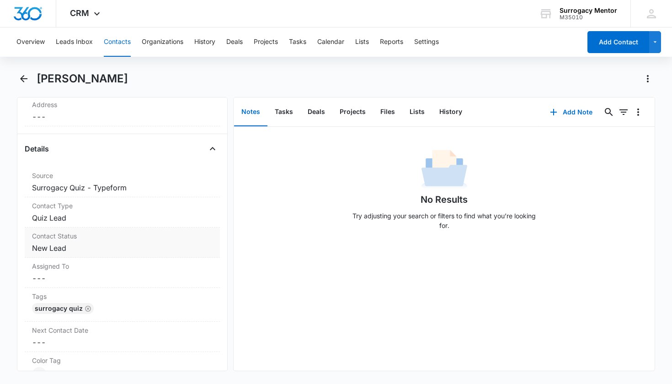
click at [69, 248] on dd "Cancel Save Changes New Lead" at bounding box center [122, 247] width 181 height 11
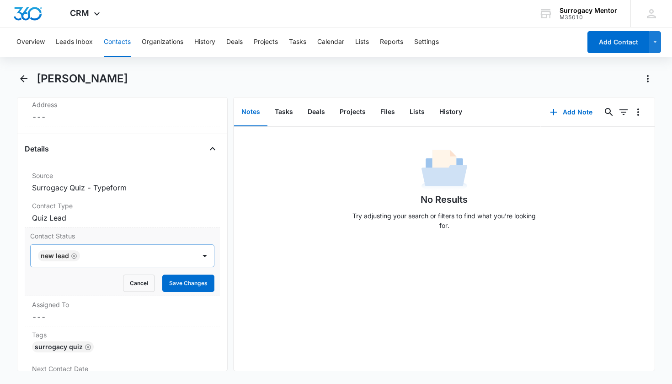
click at [73, 256] on icon "Remove New Lead" at bounding box center [73, 255] width 5 height 5
click at [79, 256] on div "Contact Status" at bounding box center [111, 255] width 145 height 11
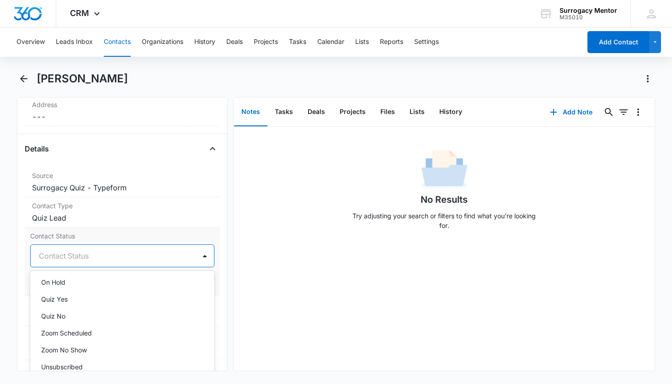
scroll to position [245, 0]
click at [83, 282] on div "Quiz No" at bounding box center [121, 281] width 161 height 10
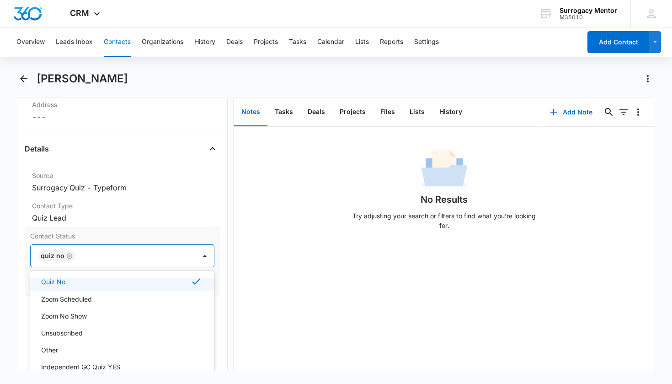
drag, startPoint x: 215, startPoint y: 272, endPoint x: 210, endPoint y: 273, distance: 4.8
click at [215, 272] on div "Remove DP Deycea Perez Contact Info Name Cancel Save Changes Deycea Perez Phone…" at bounding box center [122, 234] width 211 height 274
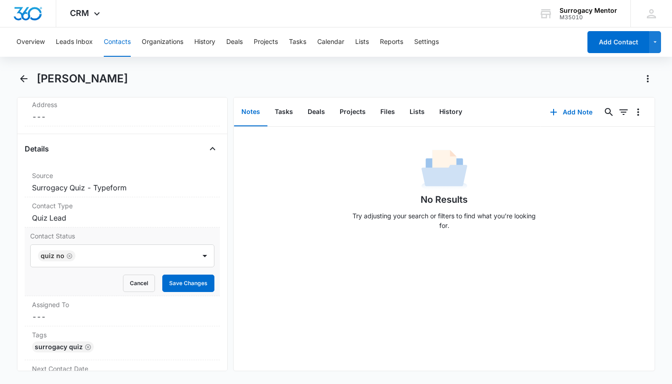
click at [193, 287] on button "Save Changes" at bounding box center [188, 282] width 52 height 17
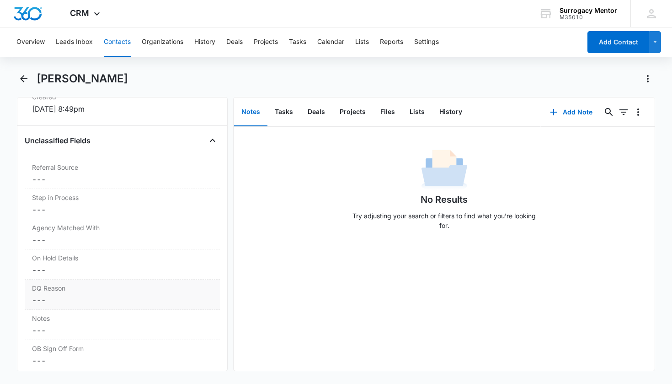
scroll to position [669, 0]
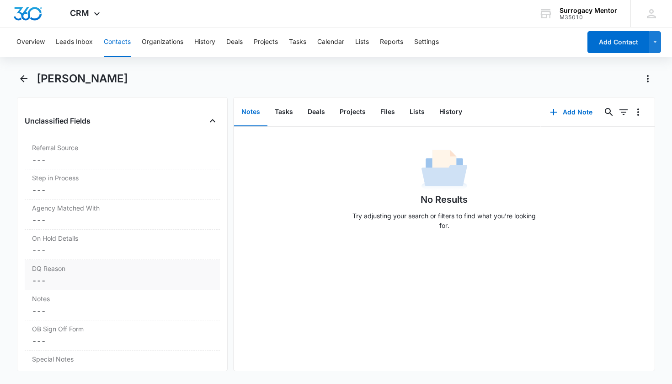
click at [70, 278] on dd "Cancel Save Changes ---" at bounding box center [122, 280] width 181 height 11
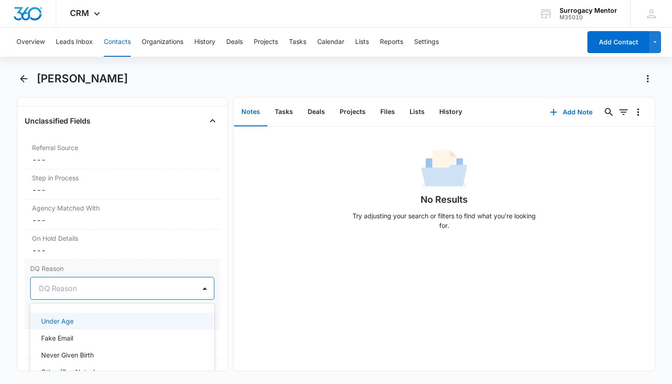
click at [69, 288] on div "DQ Reason" at bounding box center [111, 288] width 145 height 11
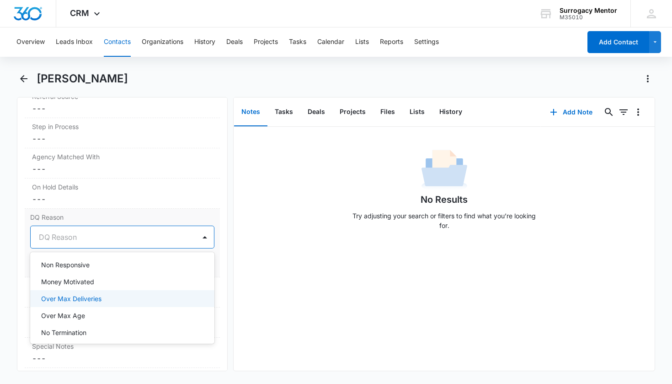
scroll to position [147, 0]
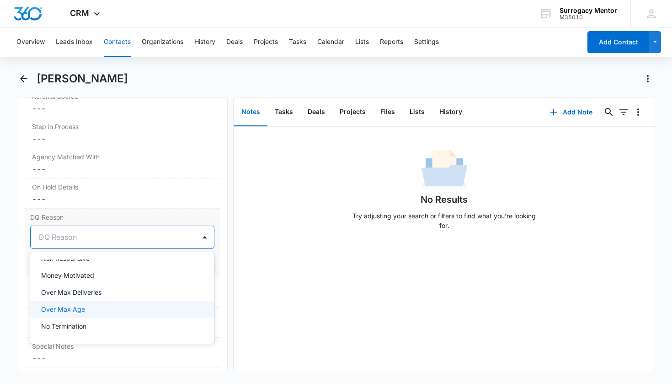
click at [119, 305] on div "Over Max Age" at bounding box center [121, 309] width 161 height 10
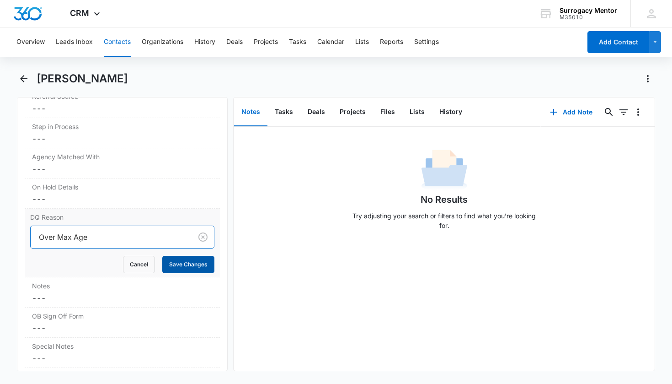
click at [176, 265] on button "Save Changes" at bounding box center [188, 264] width 52 height 17
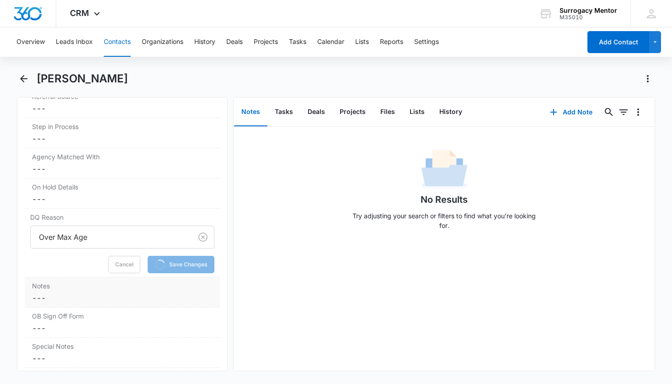
click at [83, 293] on dd "Cancel Save Changes ---" at bounding box center [122, 297] width 181 height 11
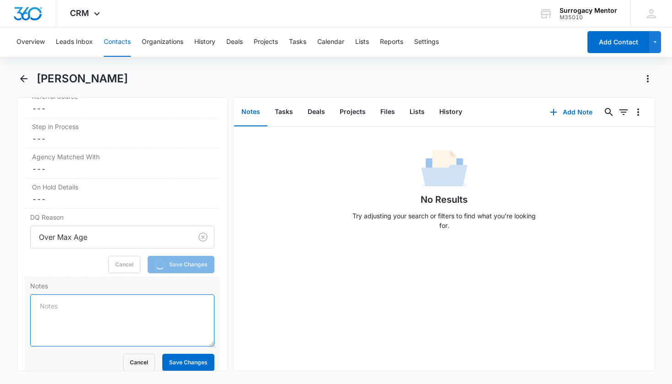
click at [80, 305] on textarea "Notes" at bounding box center [122, 320] width 185 height 52
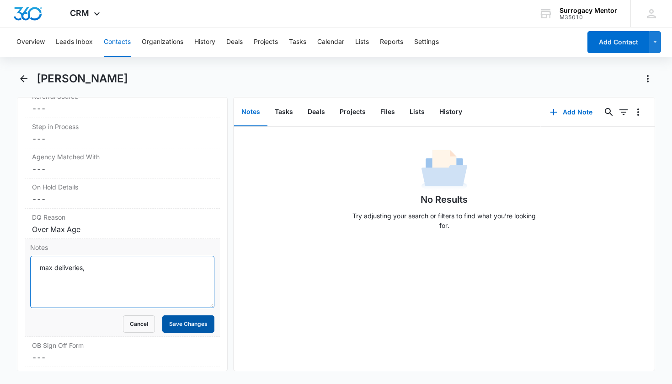
type textarea "max deliveries,"
click at [183, 320] on button "Save Changes" at bounding box center [188, 323] width 52 height 17
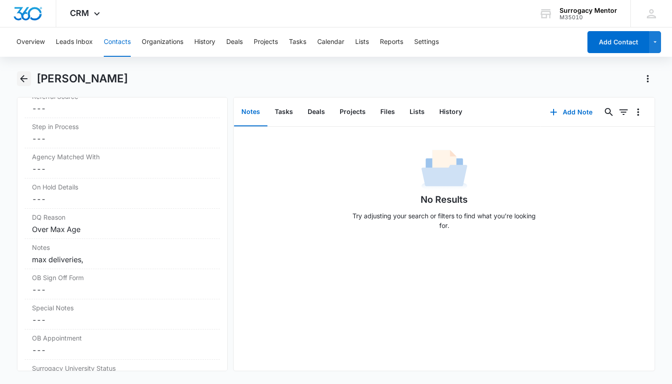
click at [19, 78] on icon "Back" at bounding box center [23, 78] width 11 height 11
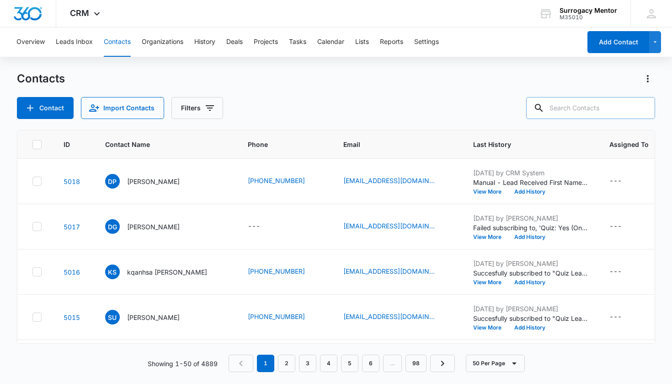
click at [565, 109] on input "text" at bounding box center [590, 108] width 129 height 22
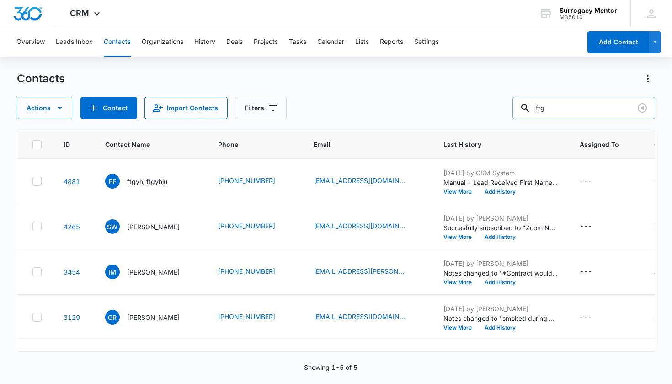
type input "ftg"
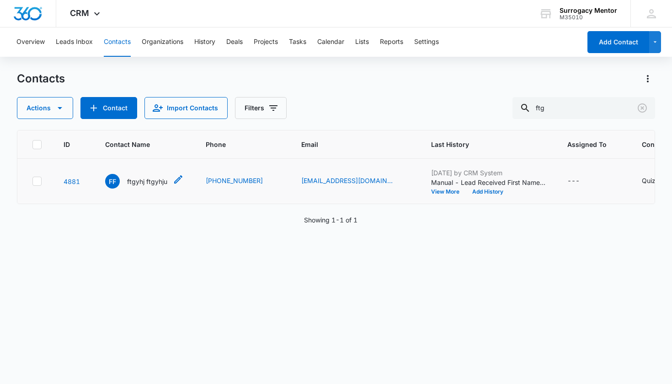
drag, startPoint x: 146, startPoint y: 184, endPoint x: 137, endPoint y: 179, distance: 10.4
click at [146, 184] on p "ftgyhj ftgyhju" at bounding box center [147, 181] width 40 height 10
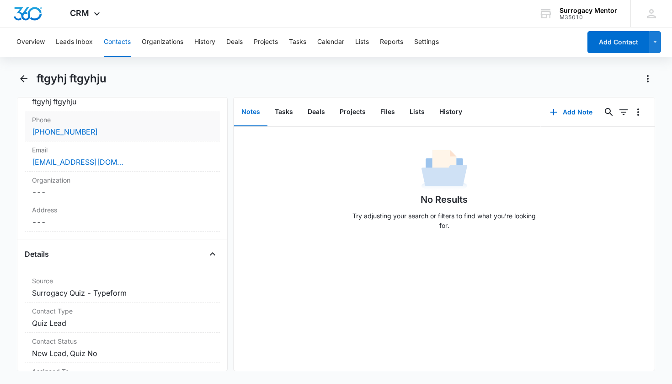
scroll to position [255, 0]
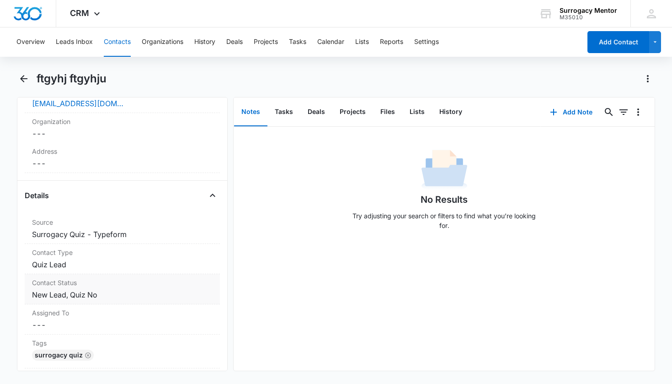
click at [68, 298] on dd "Cancel Save Changes New Lead, Quiz No" at bounding box center [122, 294] width 181 height 11
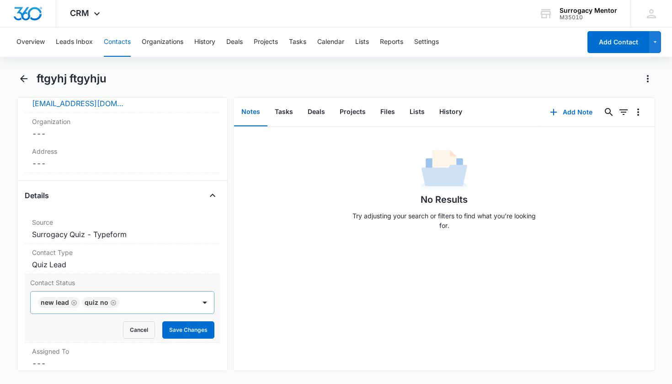
click at [72, 303] on icon "Remove New Lead" at bounding box center [74, 302] width 6 height 7
click at [182, 333] on button "Save Changes" at bounding box center [188, 329] width 52 height 17
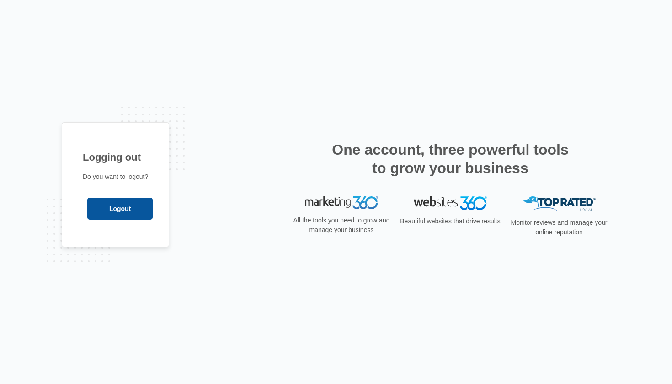
click at [126, 205] on input "Logout" at bounding box center [119, 208] width 65 height 22
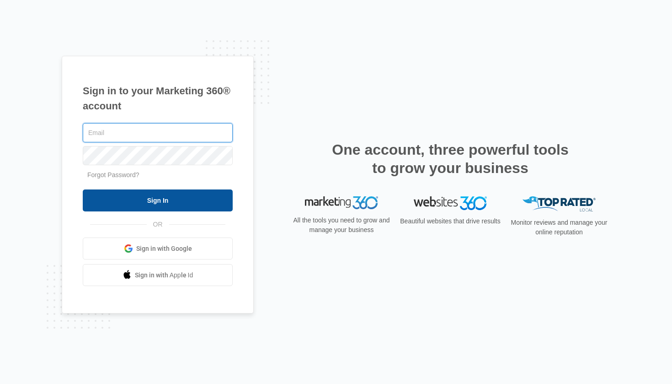
type input "michala@surrogacymentor.com"
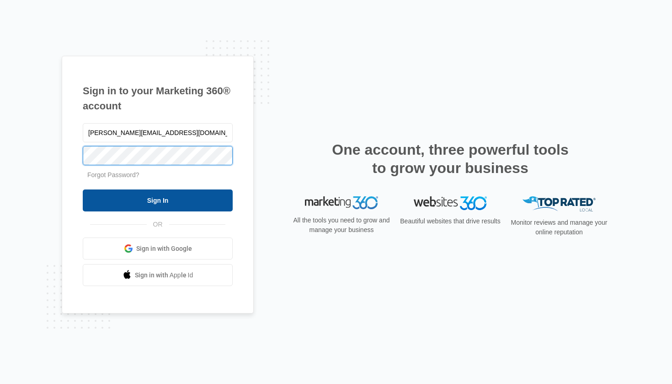
click at [158, 200] on input "Sign In" at bounding box center [158, 200] width 150 height 22
